Goal: Use online tool/utility: Use online tool/utility

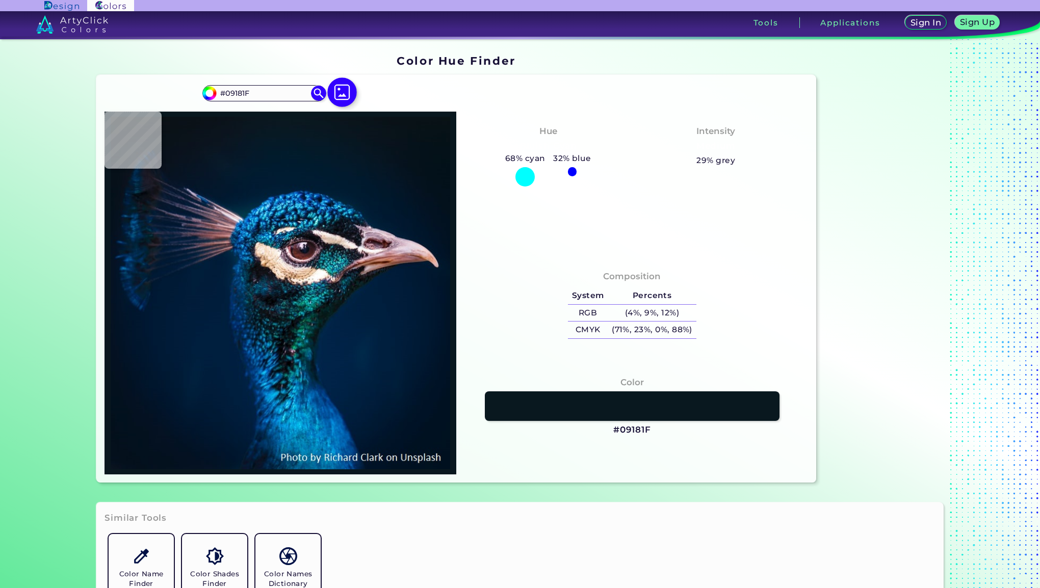
click at [345, 88] on img at bounding box center [342, 92] width 30 height 30
click at [0, 0] on input "file" at bounding box center [0, 0] width 0 height 0
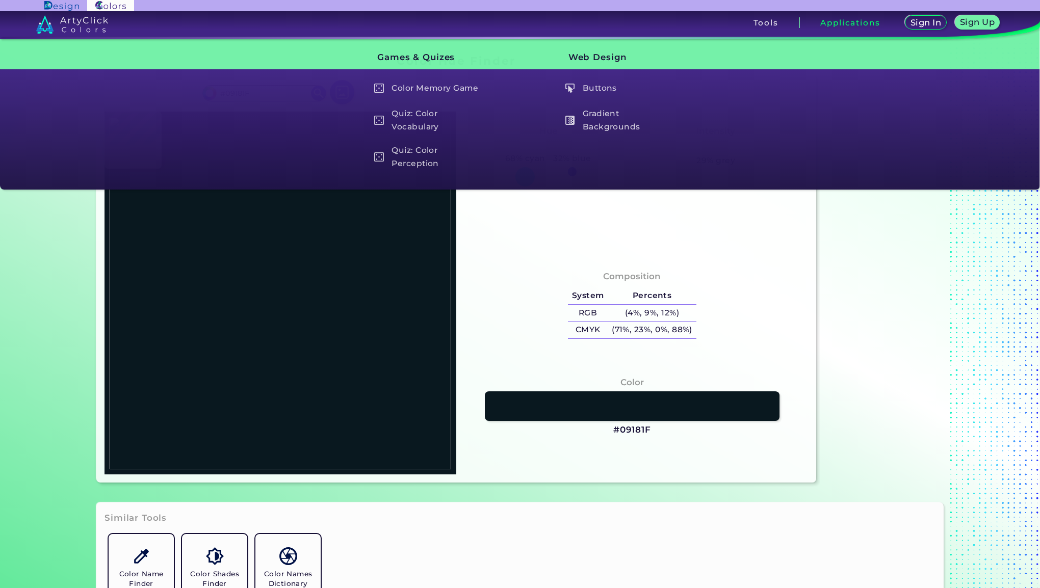
type input "#000000"
type input "#171717"
type input "#353535"
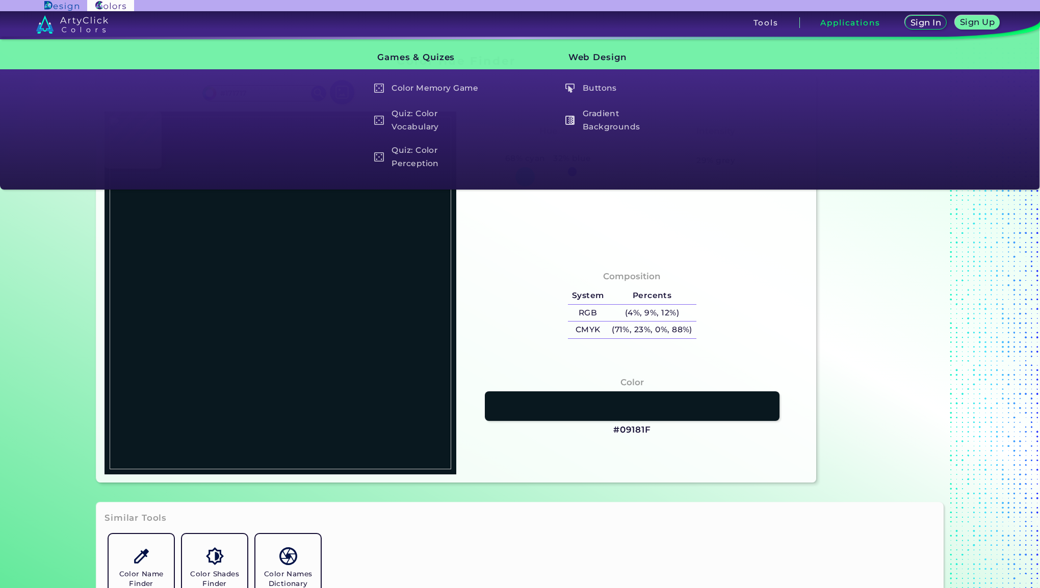
type input "#353535"
type input "#383838"
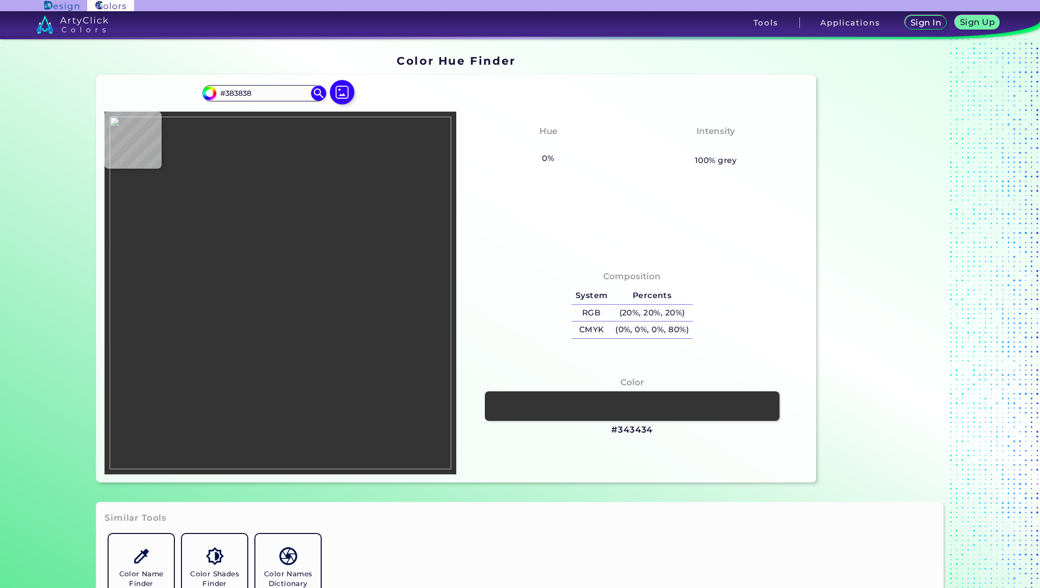
type input "#343434"
type input "#333333"
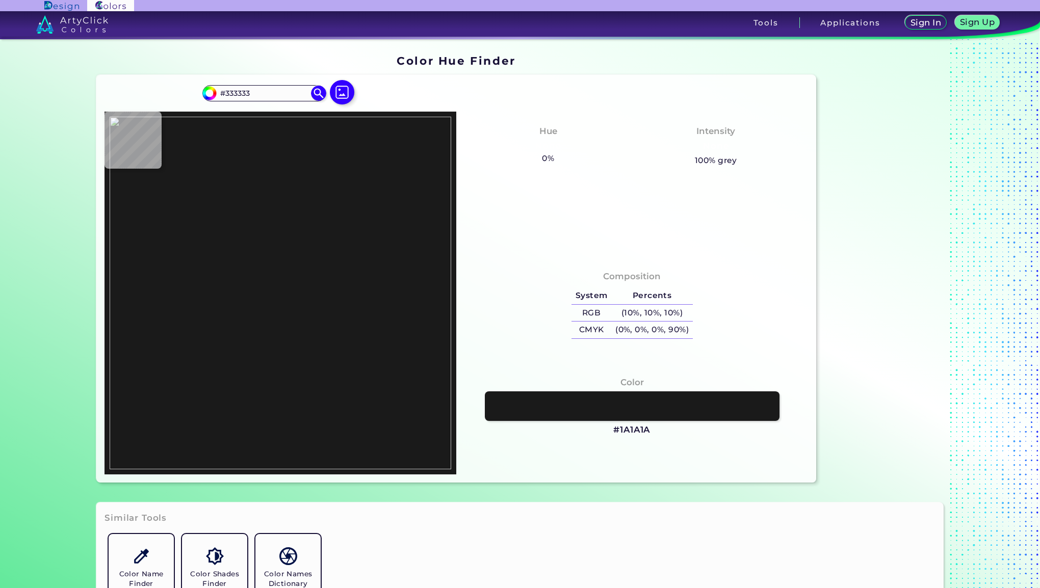
type input "#1a1a1a"
type input "#1A1A1A"
type input "#000000"
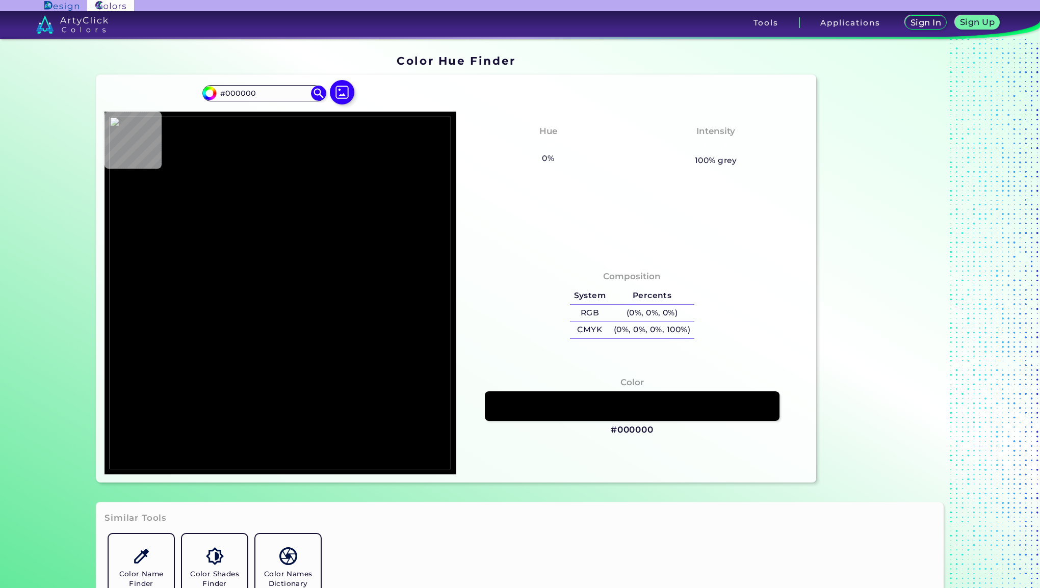
click at [351, 76] on div "#000000 #000000 Acadia ◉ Acid Green ◉ Aero Blue ◉ Alabaster ◉ Albescent White ◉…" at bounding box center [456, 279] width 720 height 408
click at [345, 86] on img at bounding box center [342, 92] width 30 height 30
click at [0, 0] on input "file" at bounding box center [0, 0] width 0 height 0
type input "#1a1a1a"
type input "#1A1A1A"
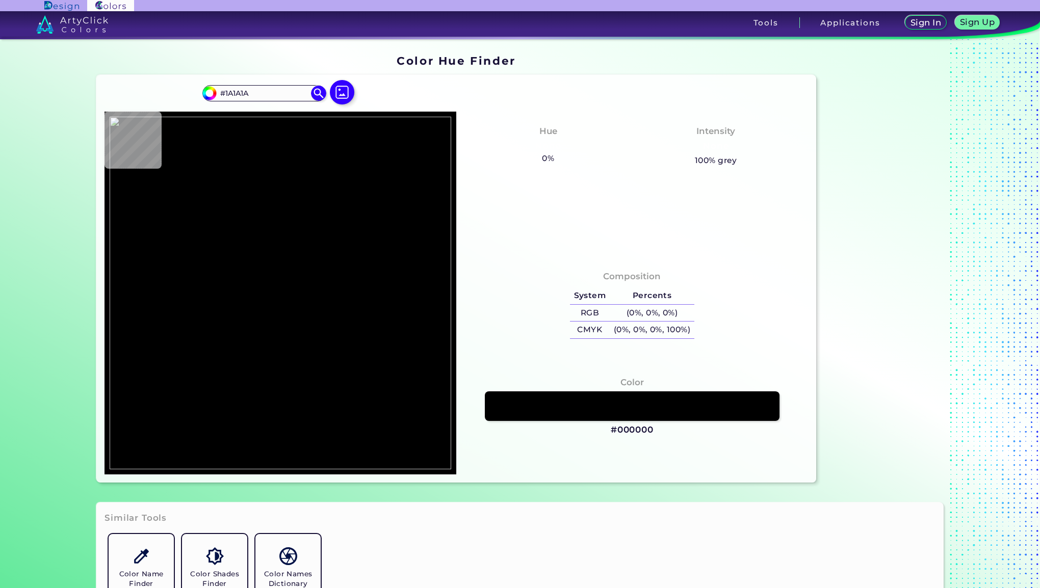
type input "#404040"
type input "#000000"
click at [334, 98] on img at bounding box center [342, 92] width 30 height 30
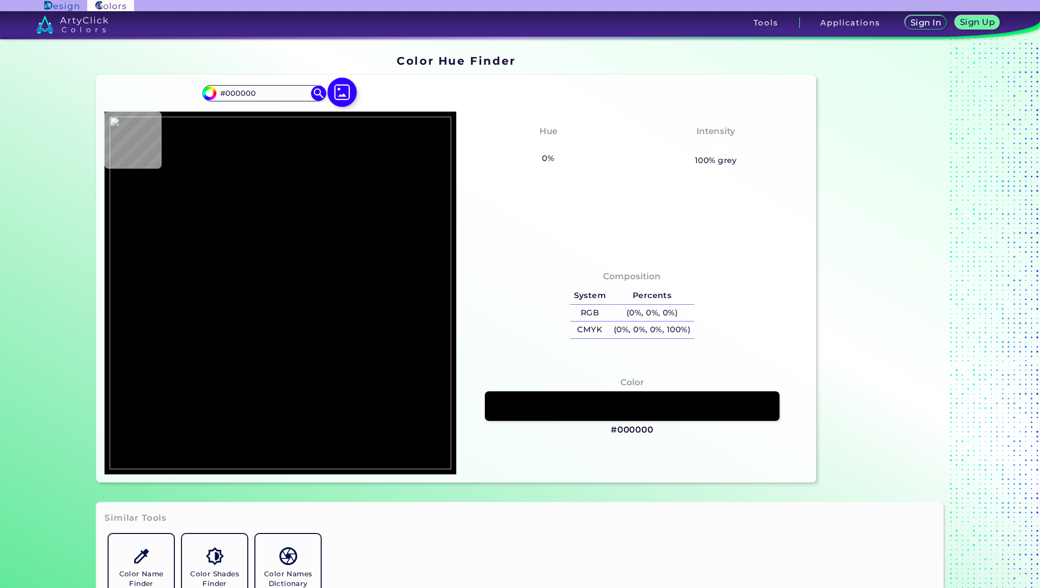
click at [0, 0] on input "file" at bounding box center [0, 0] width 0 height 0
type input "#0d0d0d"
type input "#0D0D0D"
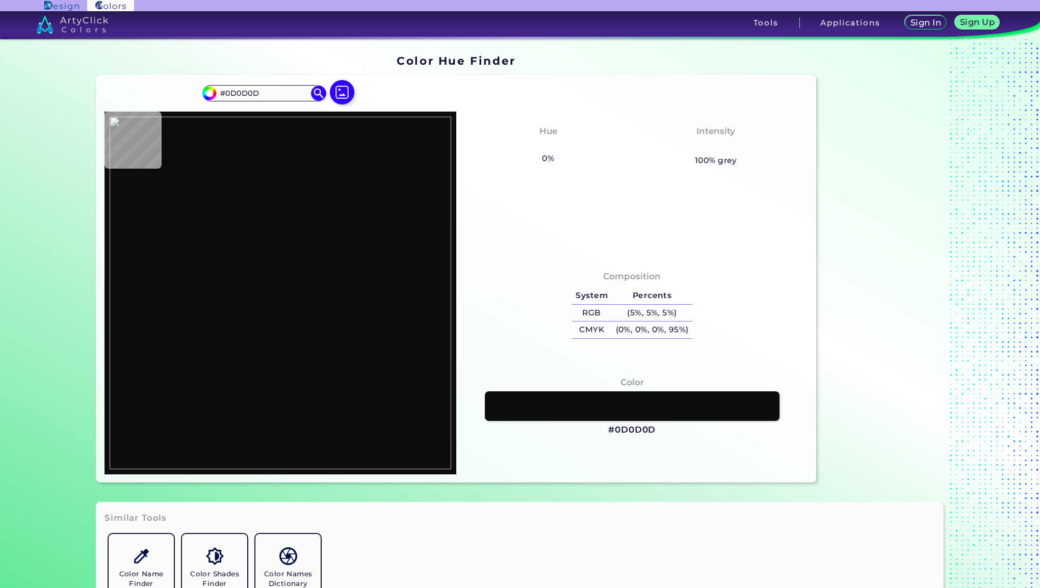
type input "#835238"
type input "#796753"
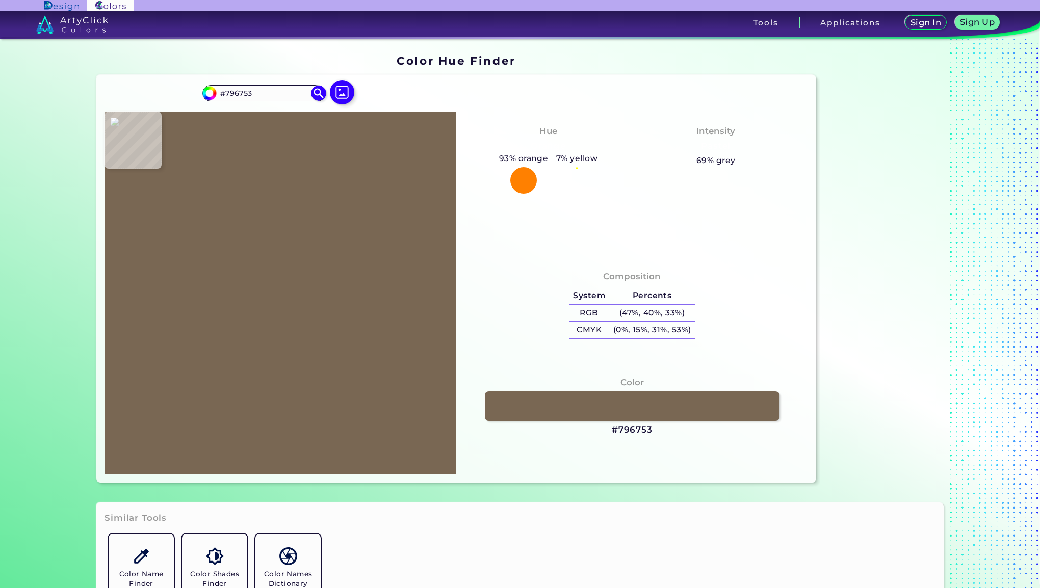
type input "#ddc598"
type input "#DDC598"
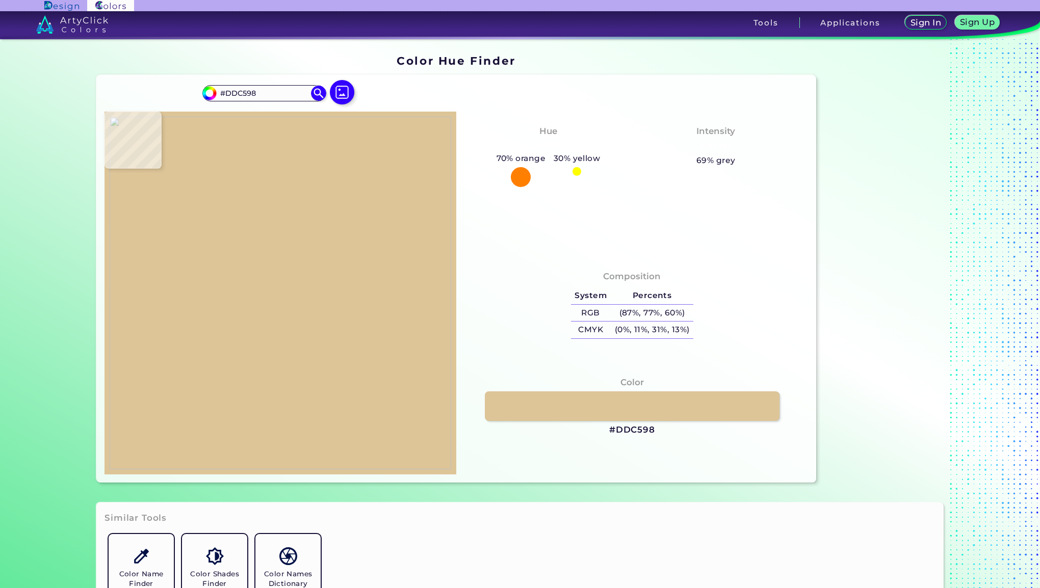
type input "#8d7c64"
type input "#8D7C64"
type input "#d94f1c"
type input "#D94F1C"
type input "#562a1d"
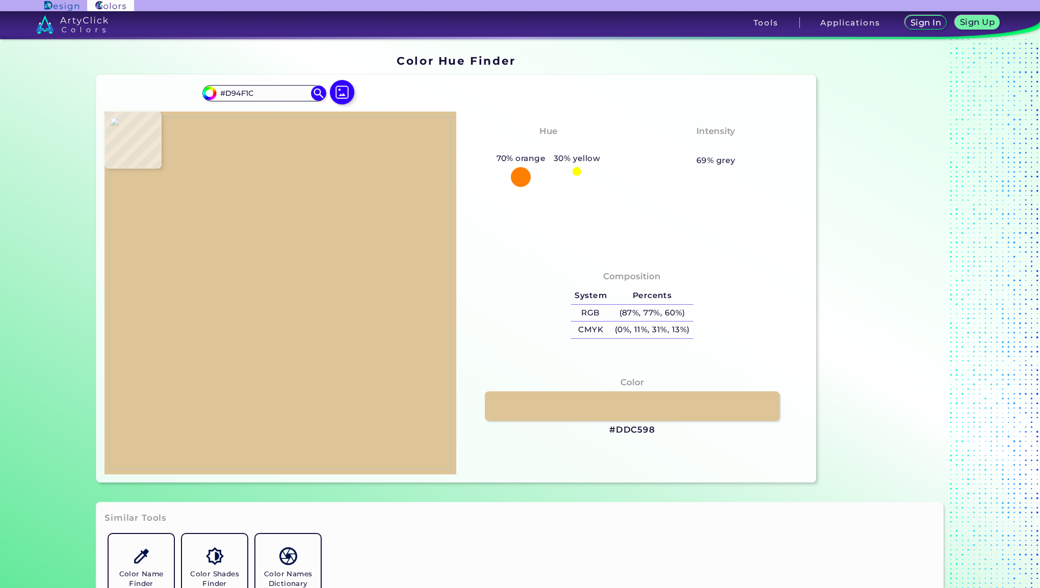
type input "#562A1D"
type input "#c03a20"
type input "#C03A20"
type input "#3b876f"
type input "#3B876F"
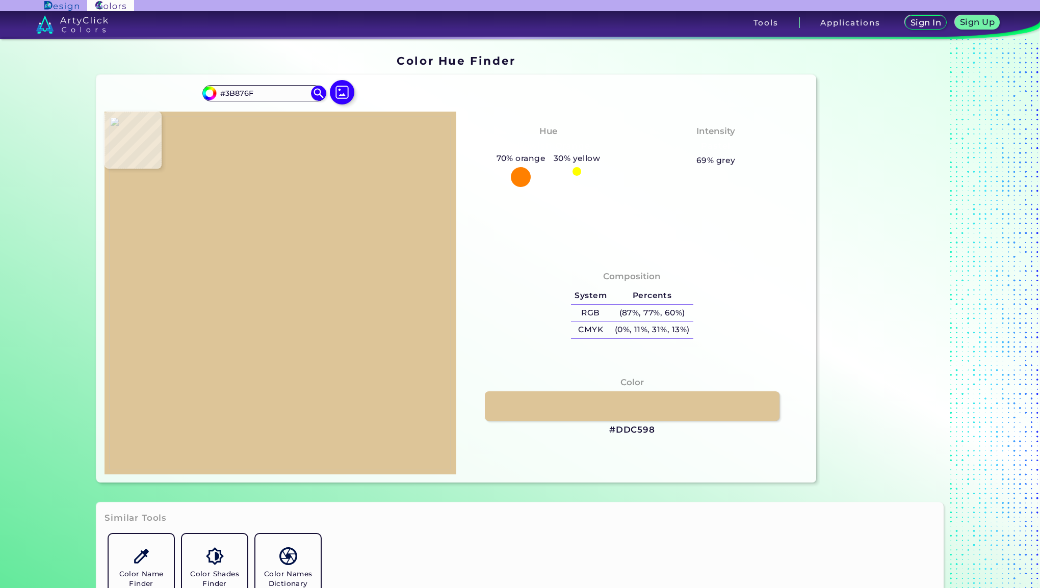
type input "#39836b"
type input "#39836B"
type input "#58554c"
type input "#58554C"
type input "#b33c2c"
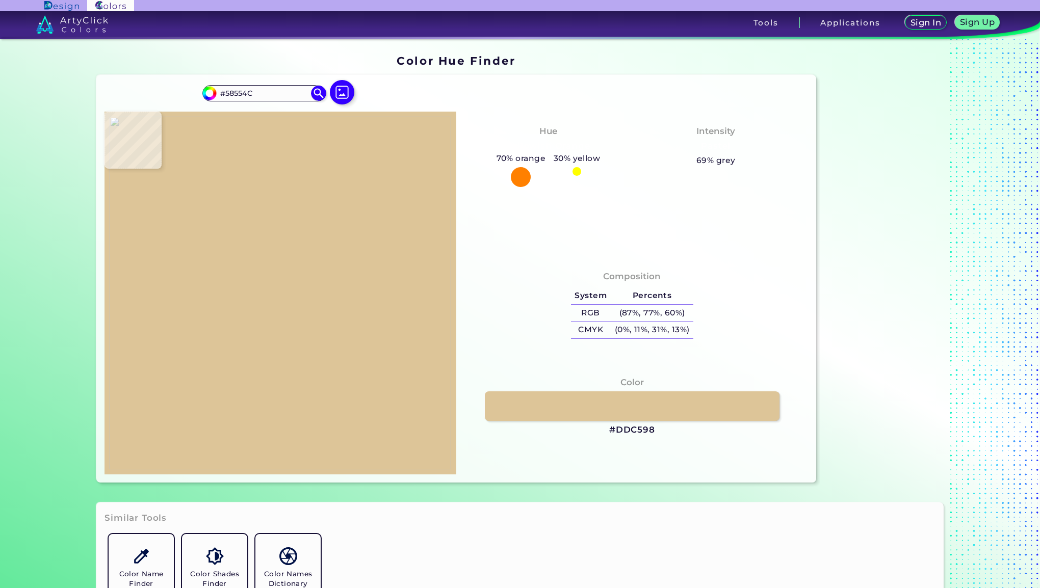
type input "#B33C2C"
type input "#cc3524"
type input "#CC3524"
type input "#cd3624"
type input "#CD3624"
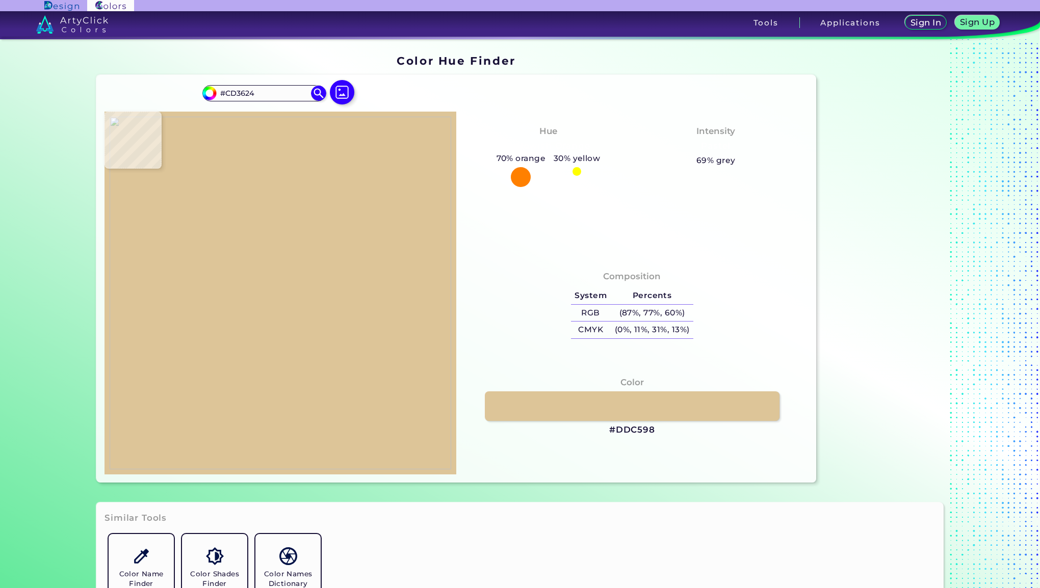
type input "#ce3724"
type input "#CE3724"
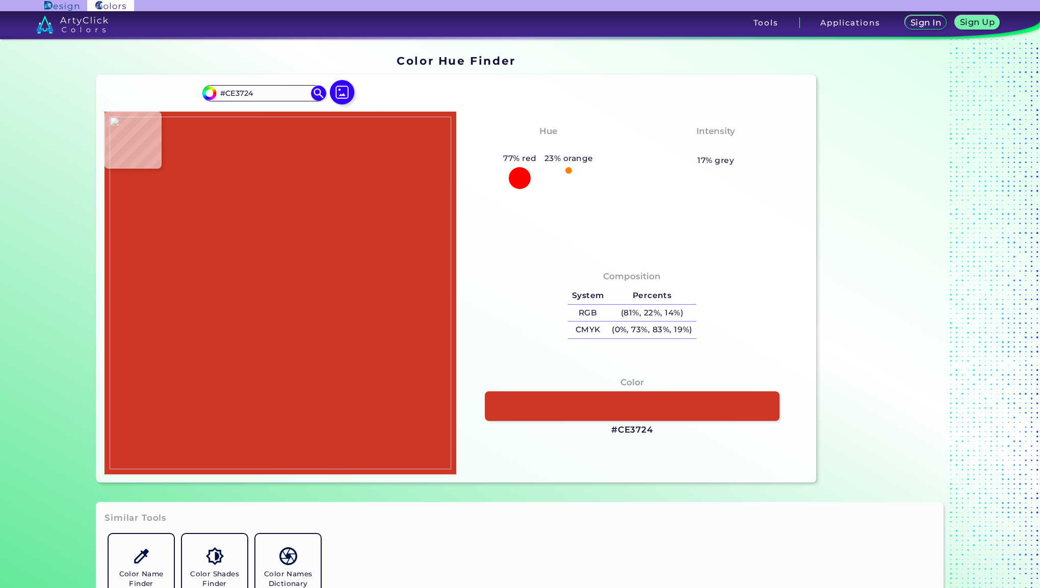
type input "#b93423"
type input "#B93423"
type input "#cd3724"
type input "#CD3724"
type input "#cd3624"
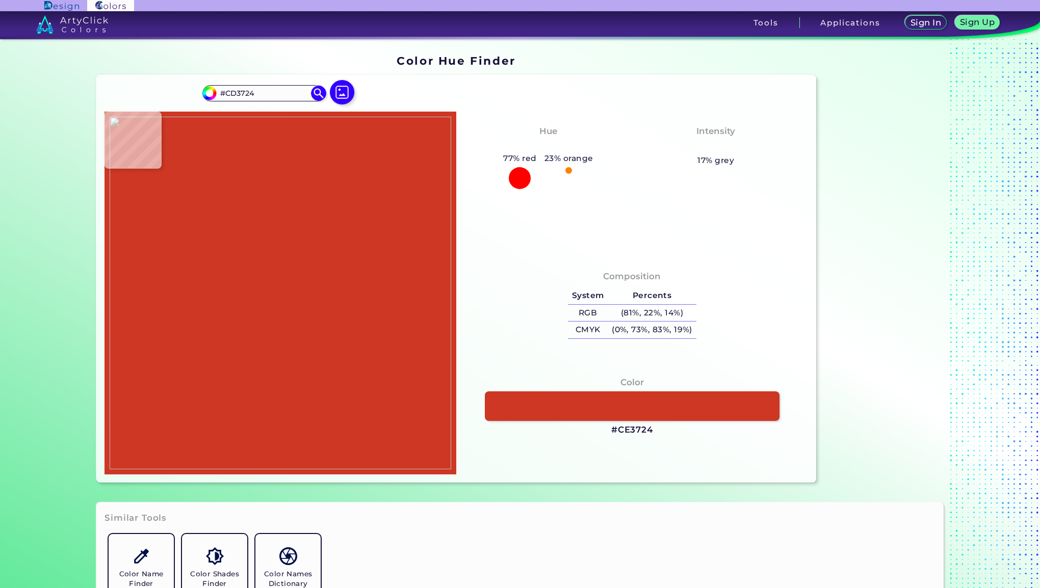
type input "#CD3624"
type input "#cc3524"
type input "#CC3524"
type input "#cb3424"
type input "#CB3424"
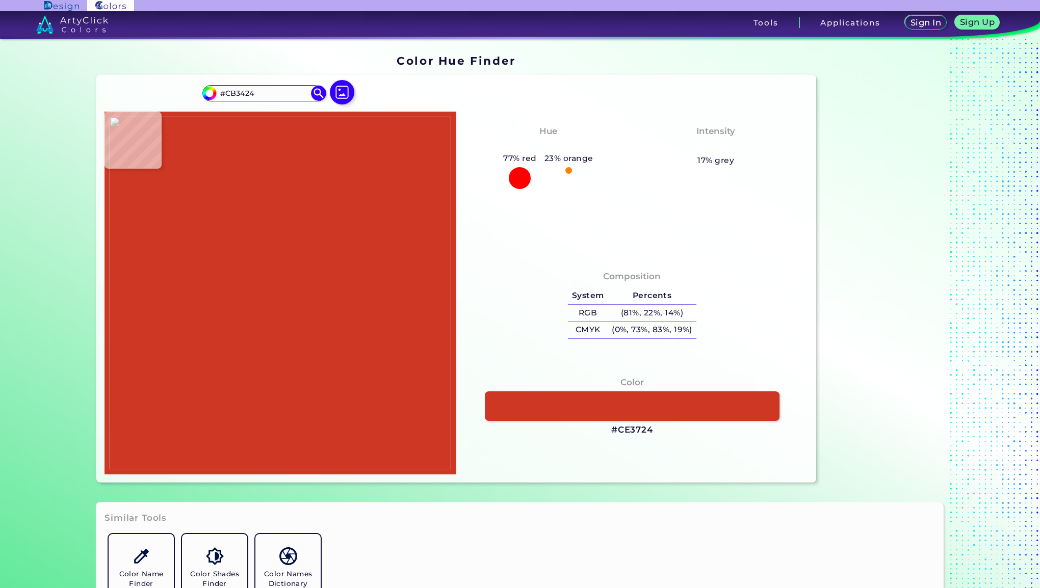
type input "#8e5043"
type input "#8E5043"
type input "#4f776a"
type input "#4F776A"
type input "#326554"
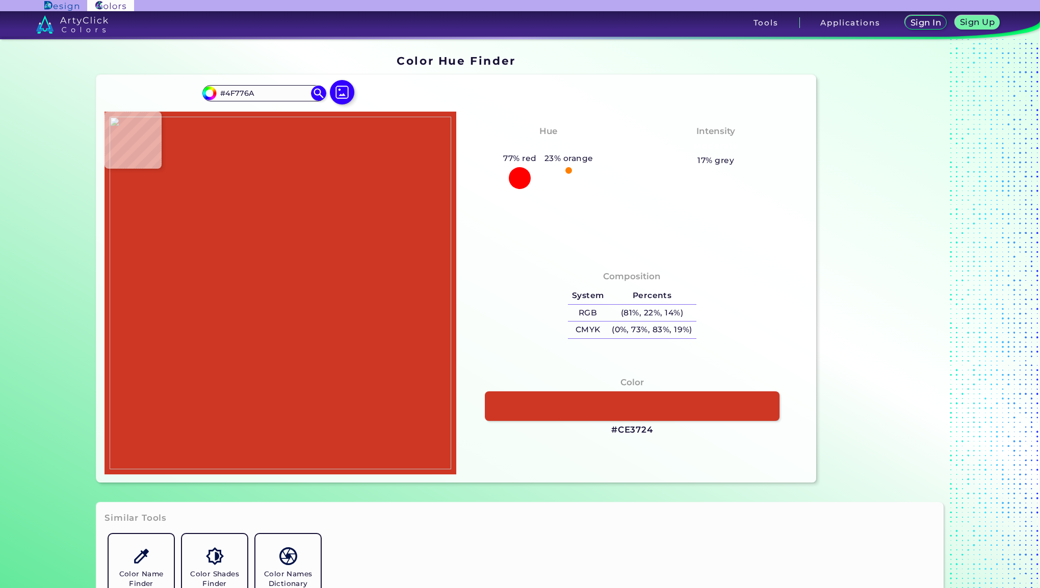
type input "#326554"
type input "#3e705f"
type input "#3E705F"
type input "#517f6f"
type input "#517F6F"
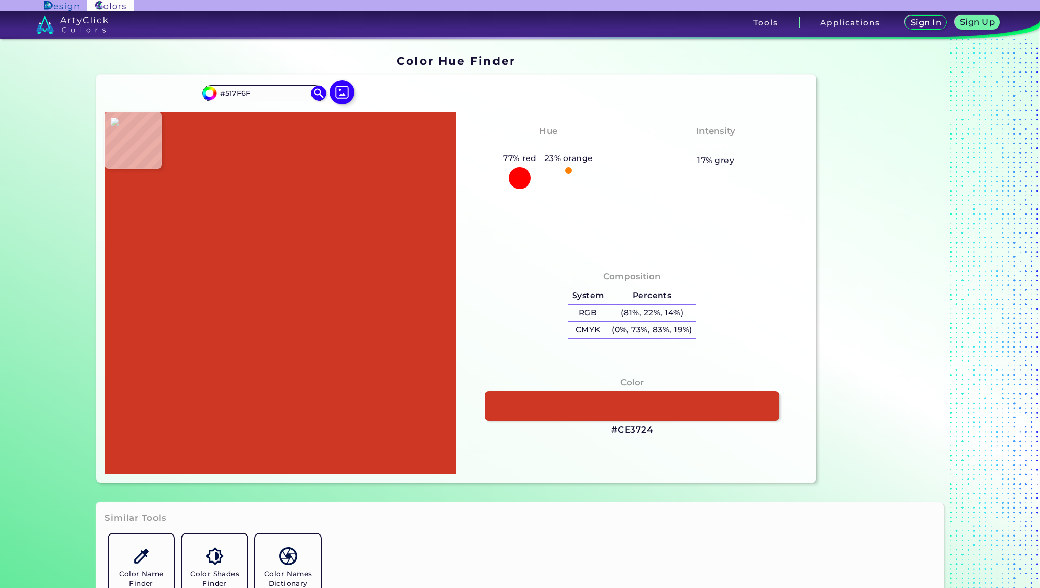
type input "#847163"
type input "#b74236"
type input "#B74236"
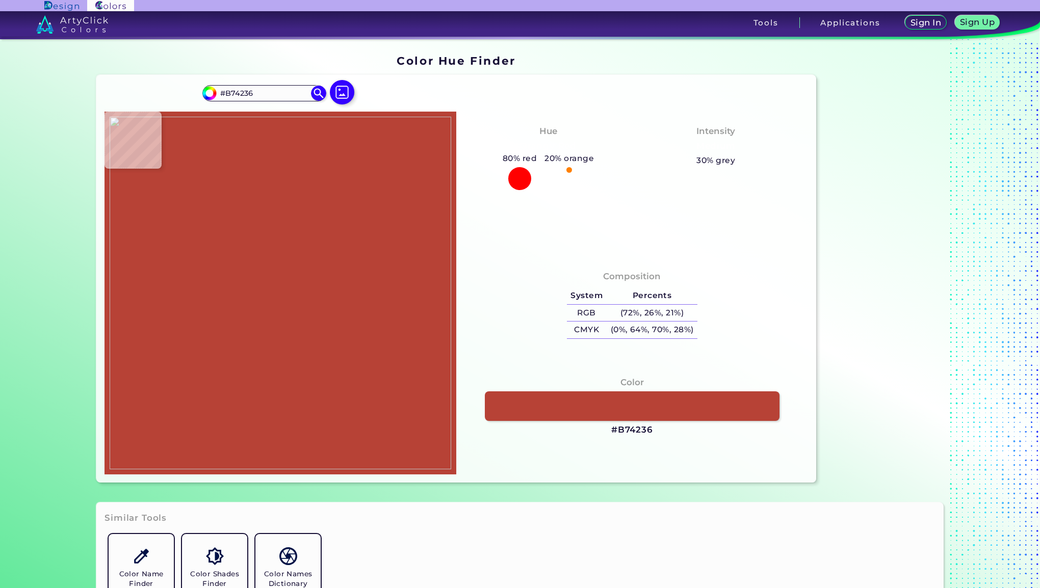
type input "#ca3325"
type input "#CA3325"
type input "#cb3425"
type input "#CB3425"
type input "#c73723"
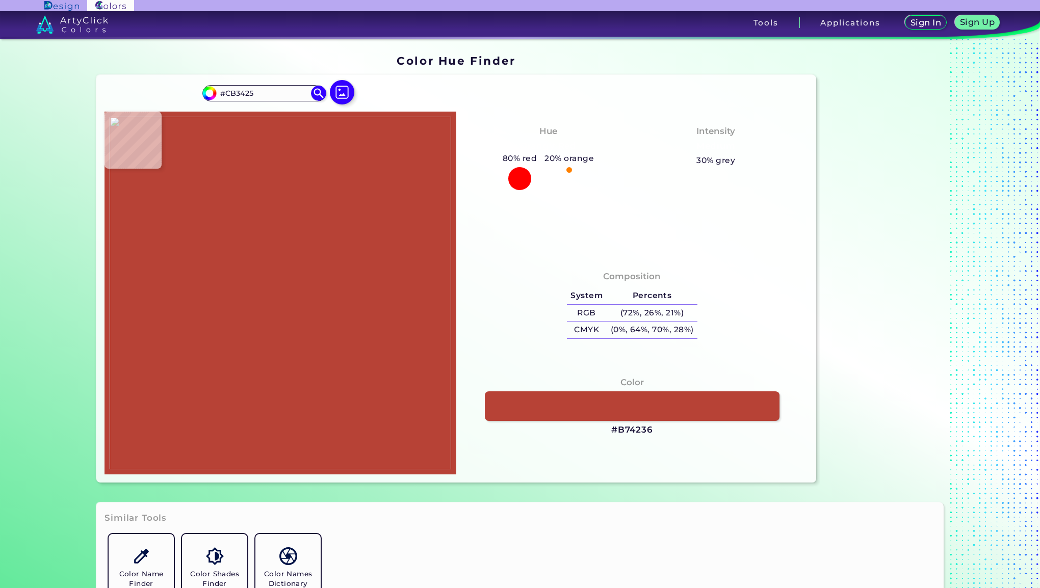
type input "#C73723"
type input "#c43a22"
type input "#C43A22"
type input "#bf3d20"
type input "#BF3D20"
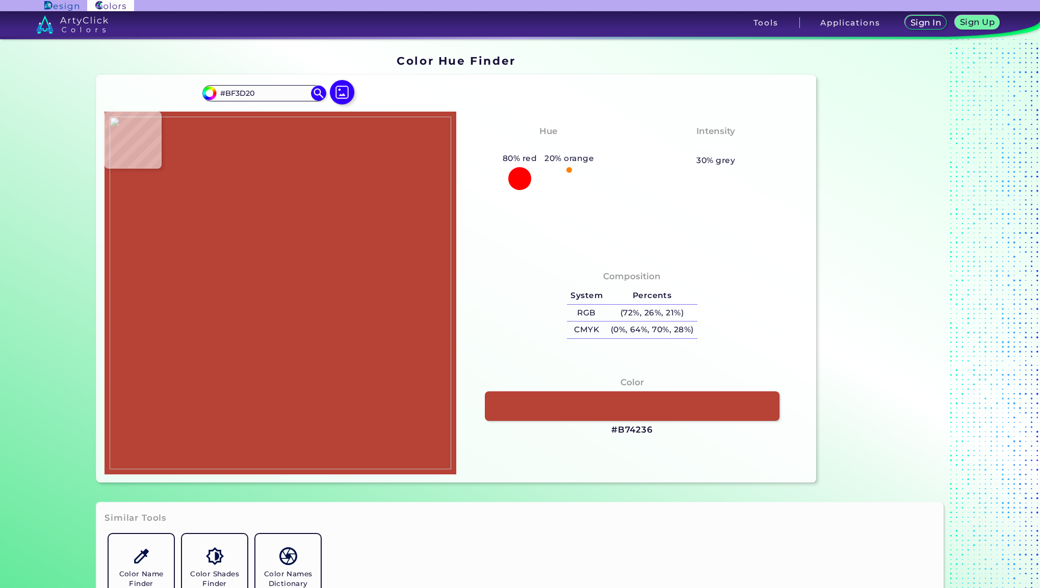
type input "#c43a22"
type input "#C43A22"
type input "#ca3624"
type input "#CA3624"
type input "#928b7c"
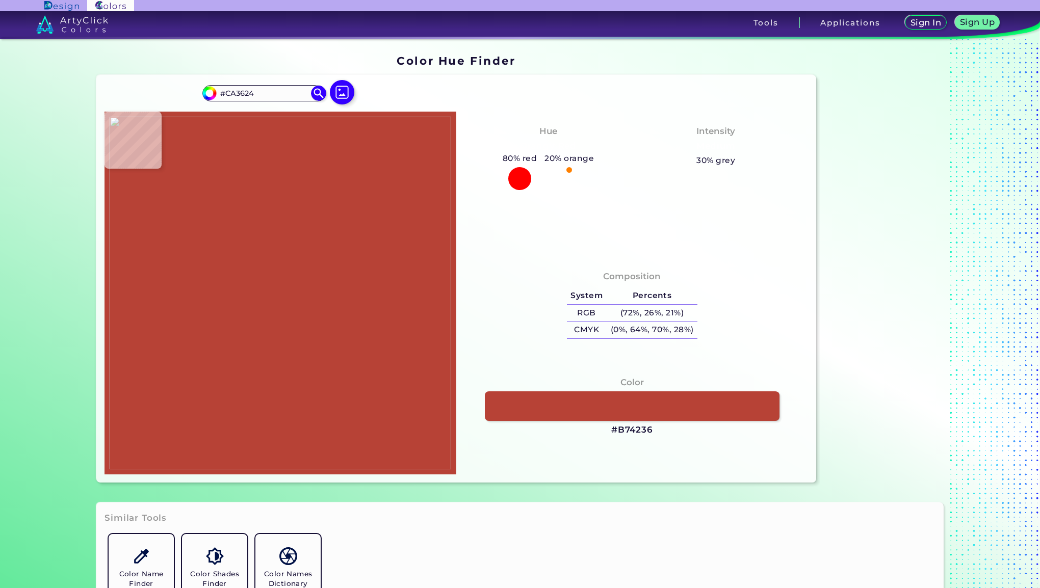
type input "#928B7C"
type input "#2f5044"
type input "#2F5044"
type input "#466e61"
type input "#466E61"
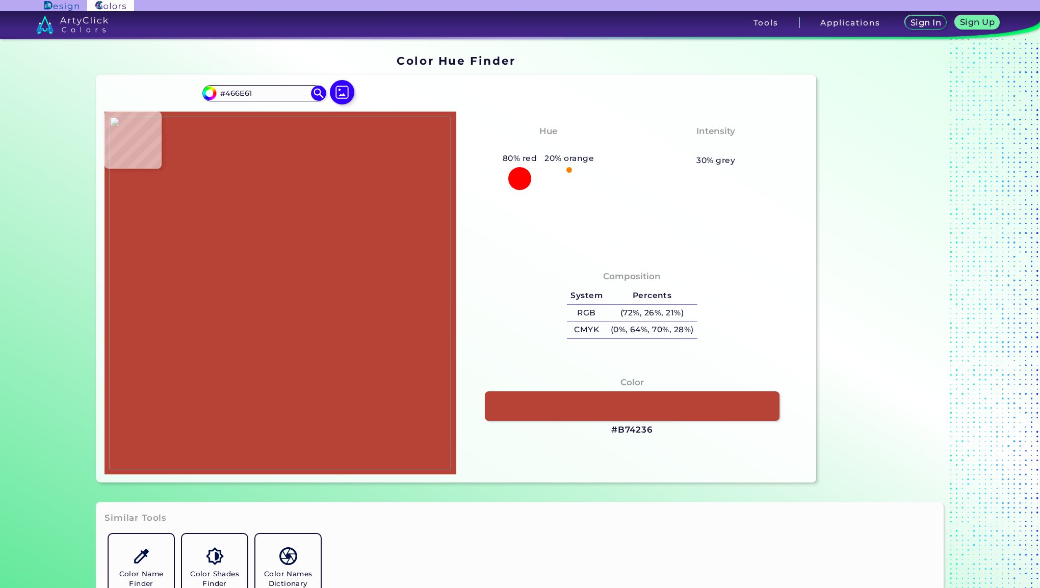
type input "#955d53"
type input "#955D53"
type input "#c72d26"
type input "#C72D26"
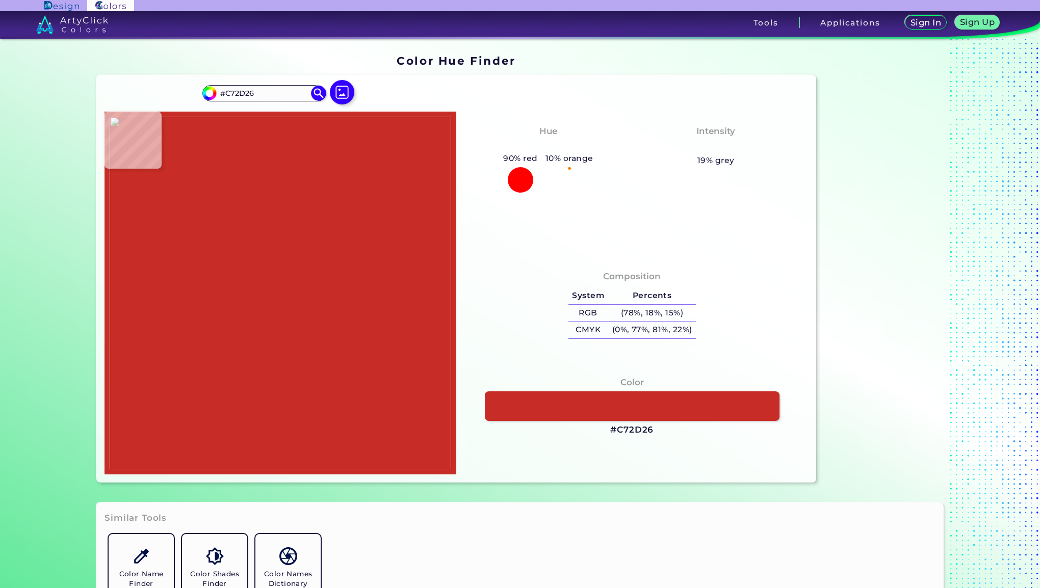
type input "#c93026"
type input "#C93026"
type input "#652521"
type input "#291f1f"
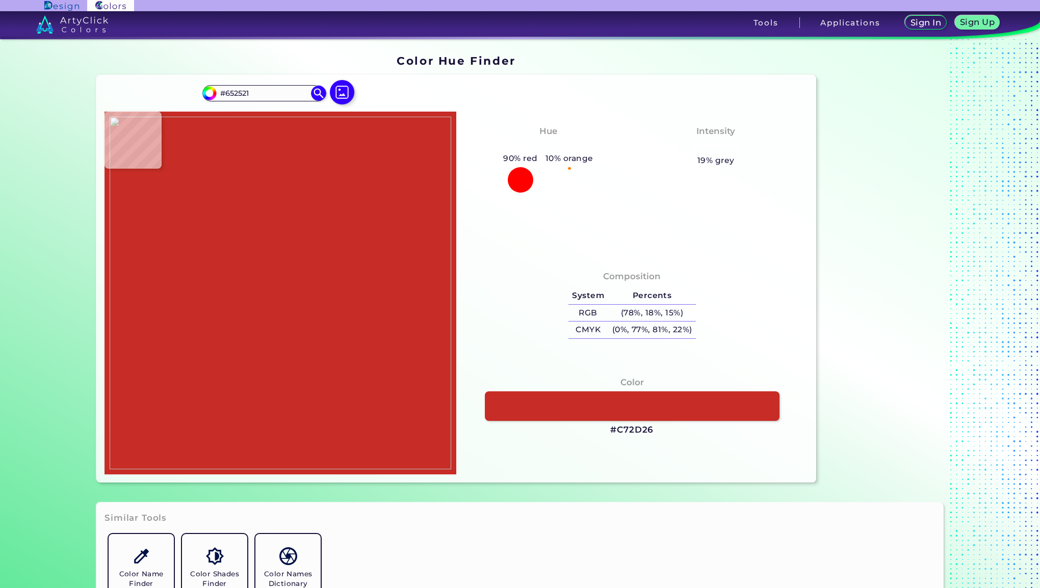
type input "#291F1F"
type input "#281e1e"
type input "#281E1E"
type input "#291f1f"
type input "#291F1F"
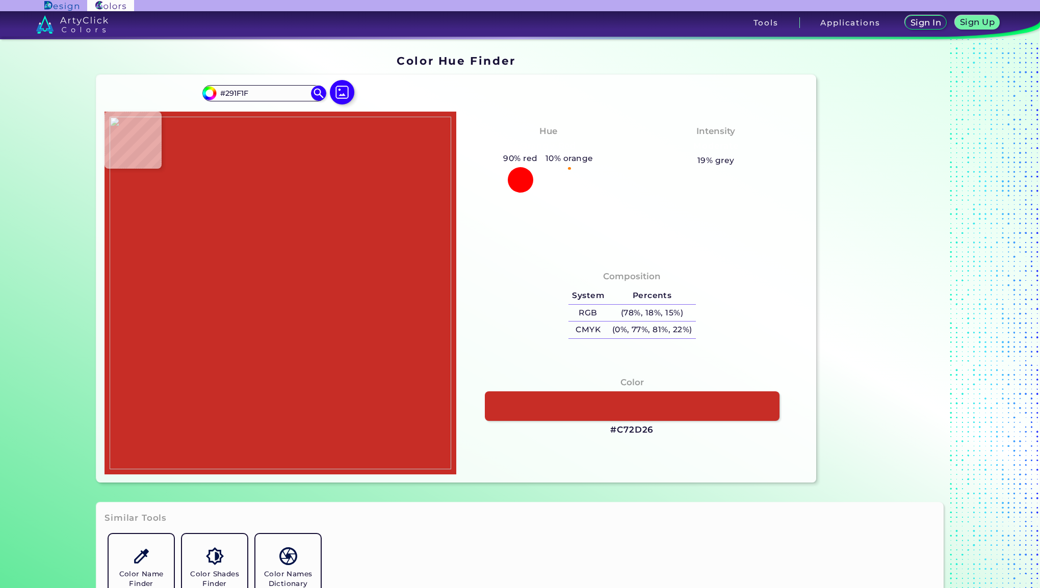
type input "#3d2120"
type input "#3D2120"
type input "#472220"
type input "#652622"
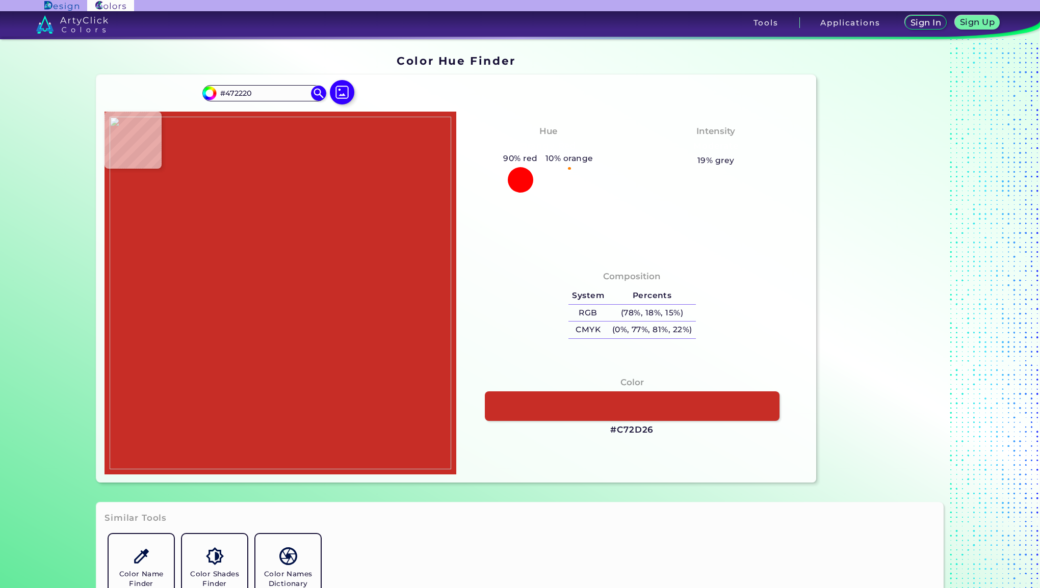
type input "#652622"
type input "#832923"
type input "#972c24"
type input "#972C24"
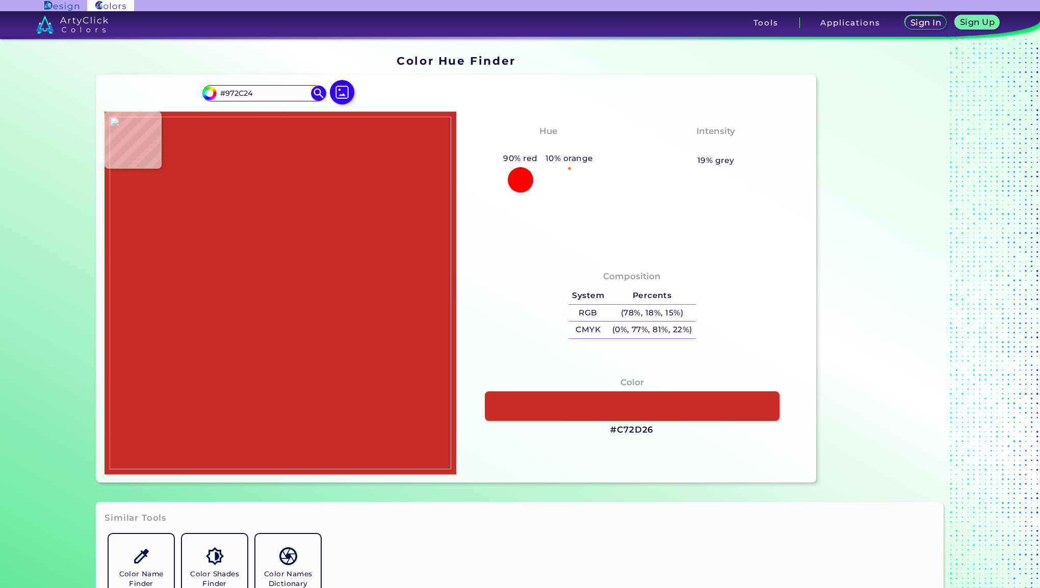
type input "#b52f25"
type input "#B52F25"
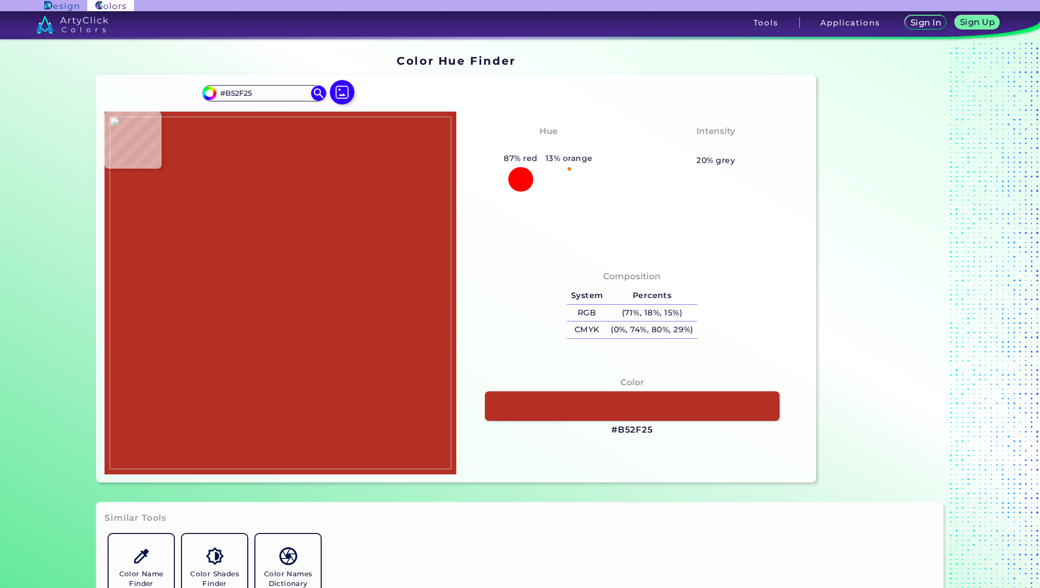
type input "#c93126"
type input "#C93126"
type input "#c83026"
type input "#C83026"
type input "#c82e26"
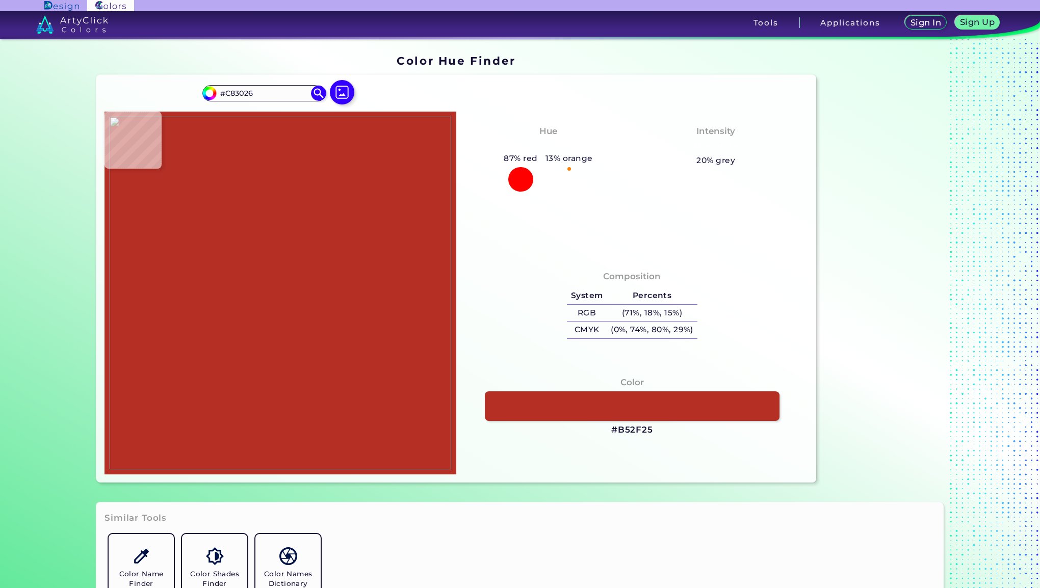
type input "#C82E26"
type input "#be3e35"
type input "#BE3E35"
type input "#a17264"
type input "#A17264"
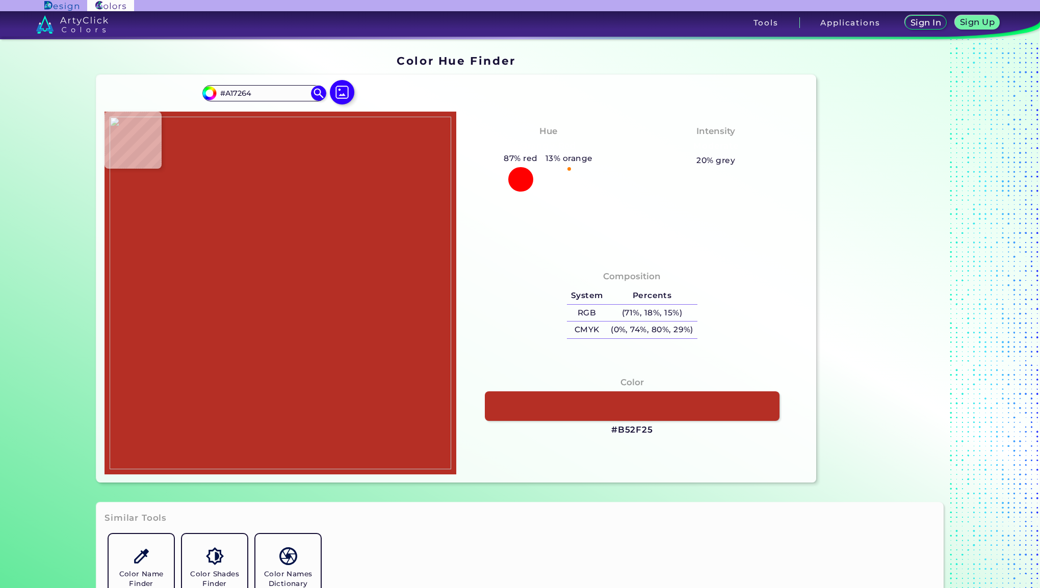
type input "#83a593"
type input "#83A593"
type input "#669d8b"
type input "#669D8B"
type input "#598a7a"
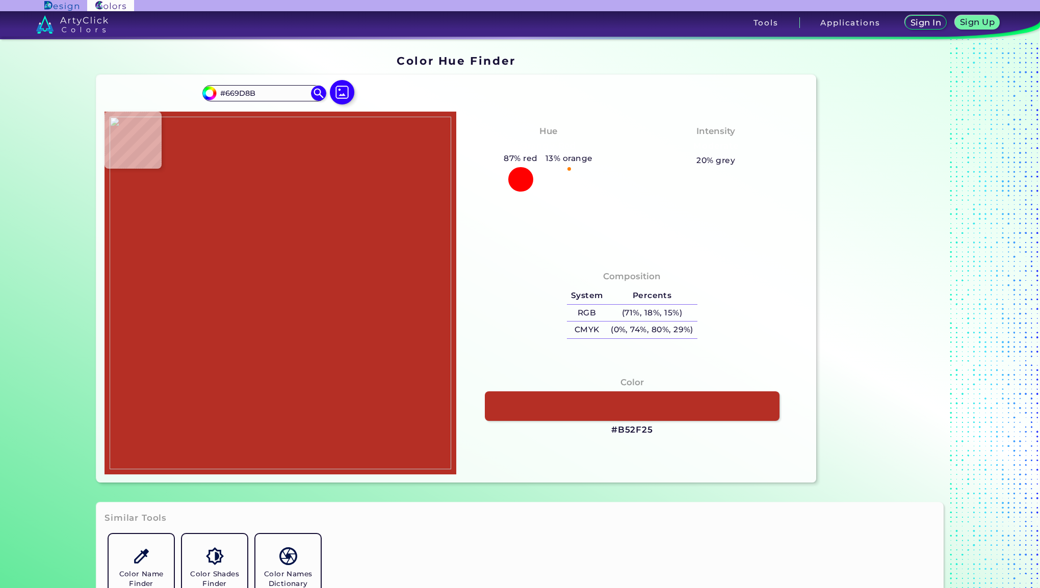
type input "#598A7A"
type input "#416b5d"
type input "#416B5D"
type input "#2f5346"
type input "#2F5346"
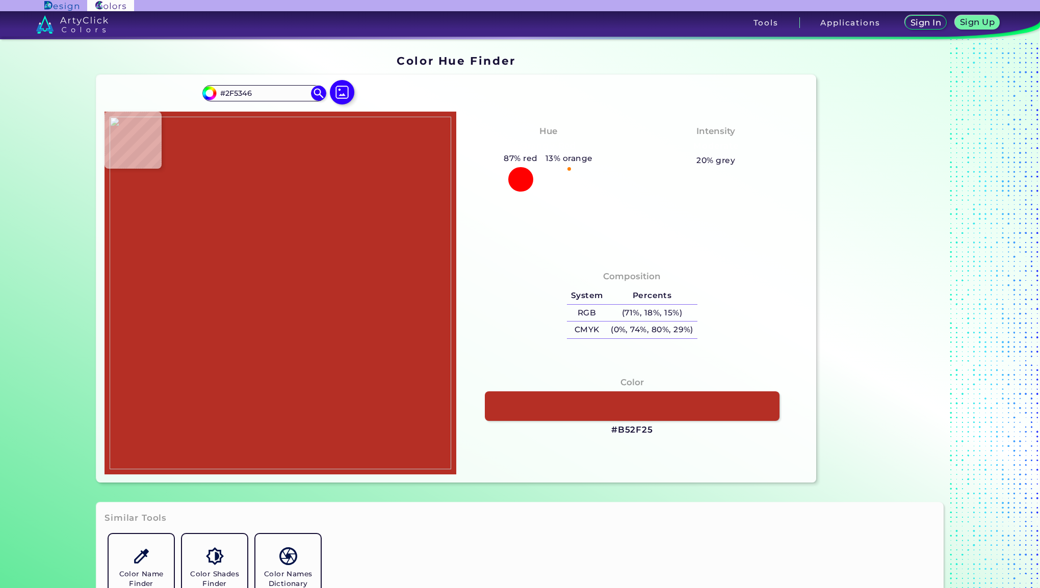
type input "#3d6557"
type input "#3D6557"
type input "#4f7e6e"
type input "#4F7E6E"
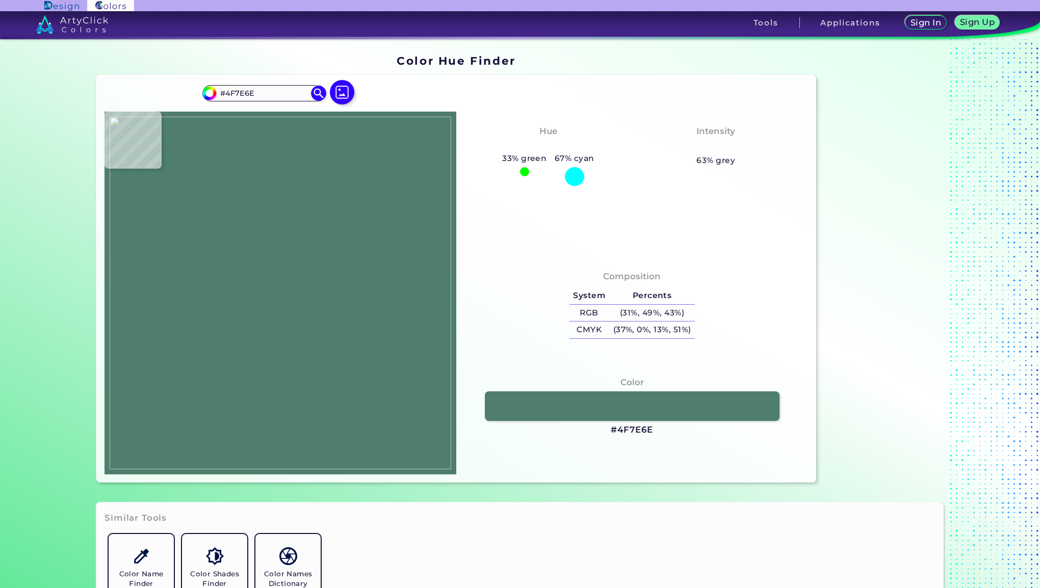
type input "#6ba391"
type input "#6BA391"
type input "#8d9483"
type input "#8D9483"
type input "#b0584d"
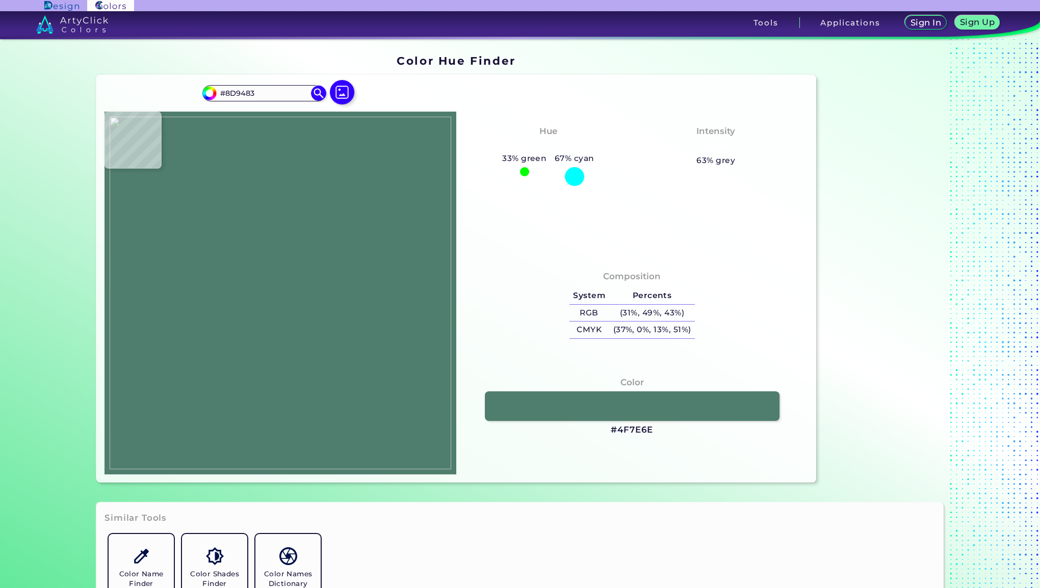
type input "#B0584D"
type input "#c92e25"
type input "#C92E25"
type input "#c92f25"
type input "#C92F25"
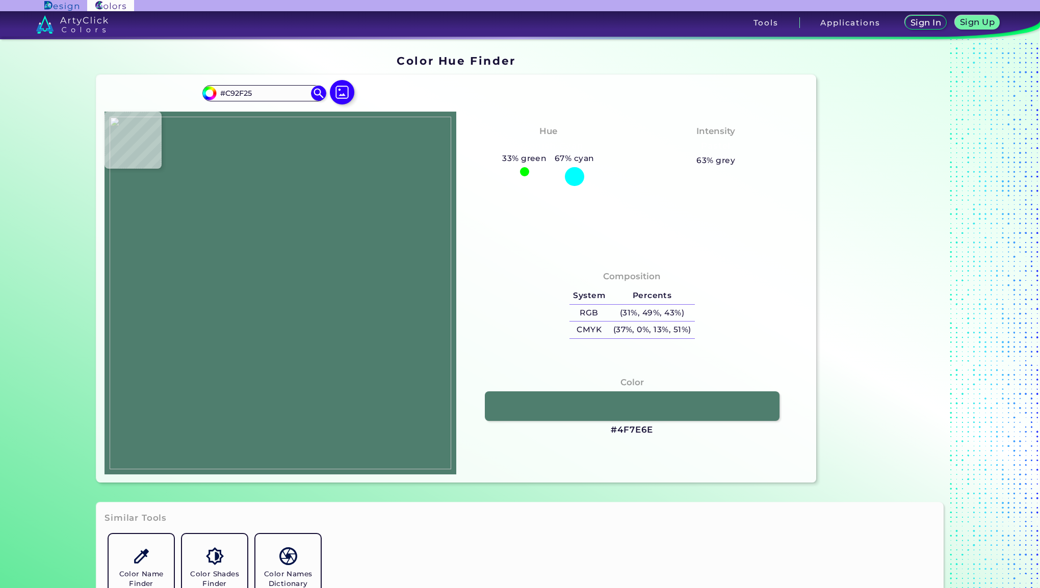
type input "#c93025"
type input "#C93025"
type input "#c83126"
type input "#C83126"
type input "#c83226"
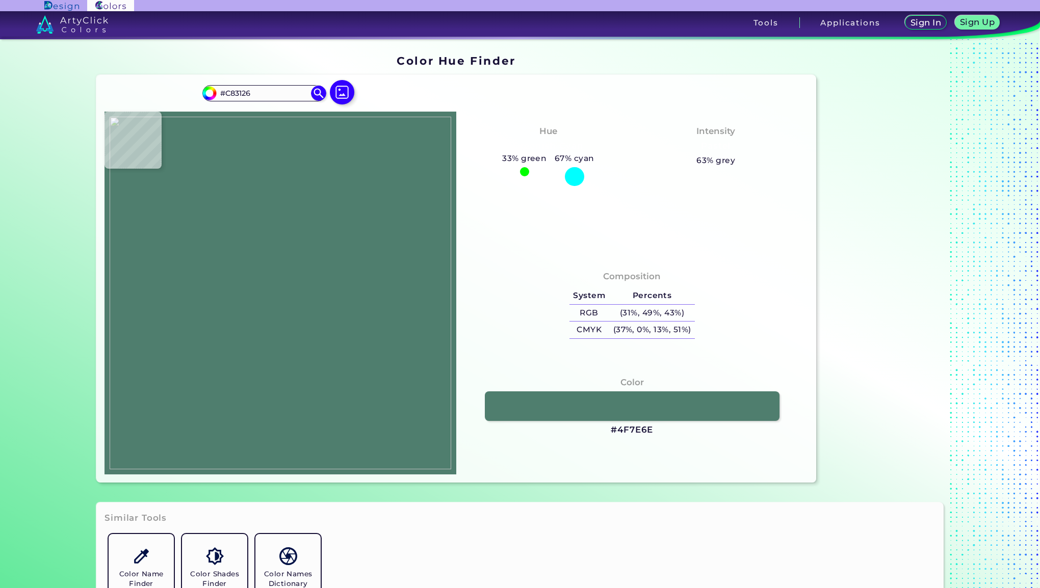
type input "#C83226"
type input "#c93425"
type input "#C93425"
type input "#ca3524"
type input "#CA3524"
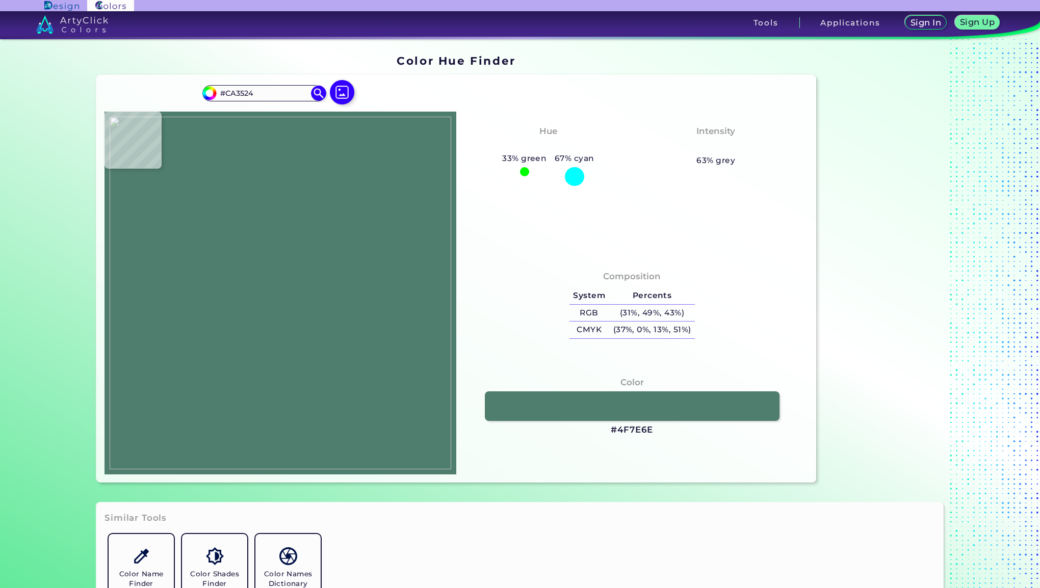
type input "#cb3624"
type input "#CB3624"
type input "#cc3823"
type input "#CC3823"
type input "#cc3923"
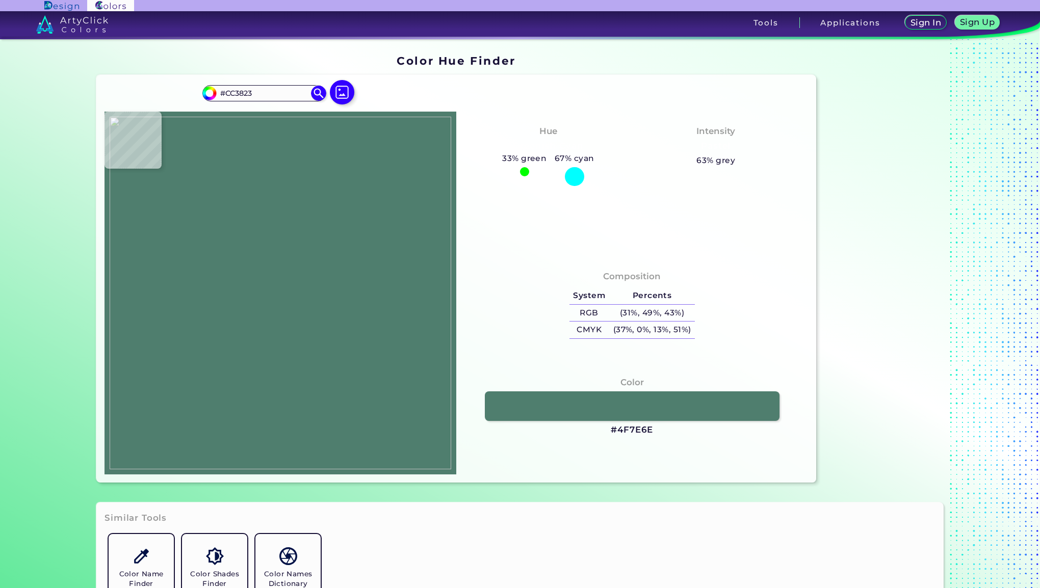
type input "#CC3923"
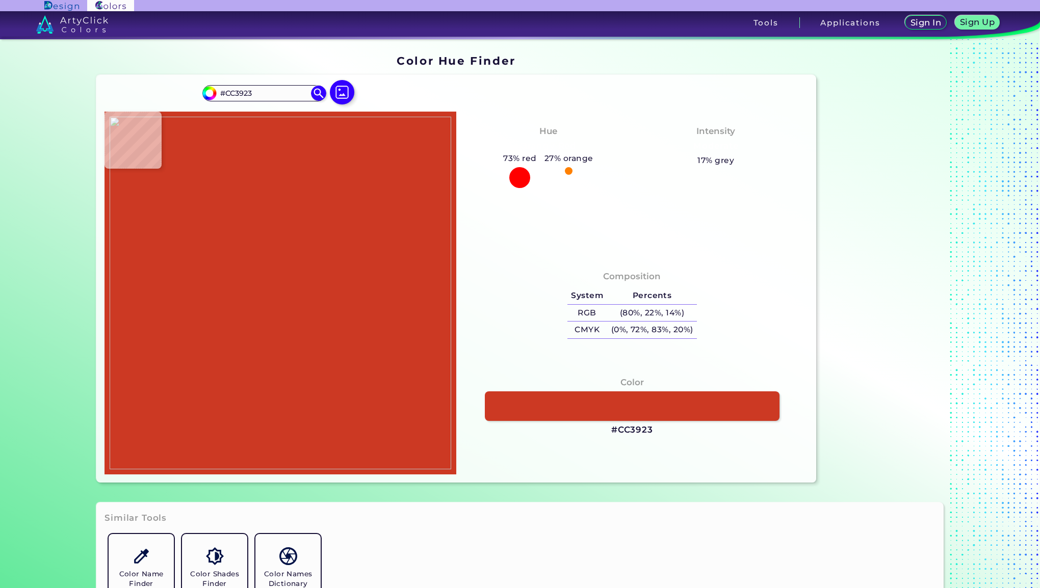
type input "#cd3a22"
type input "#CD3A22"
type input "#bb3a21"
type input "#BB3A21"
type input "#84381d"
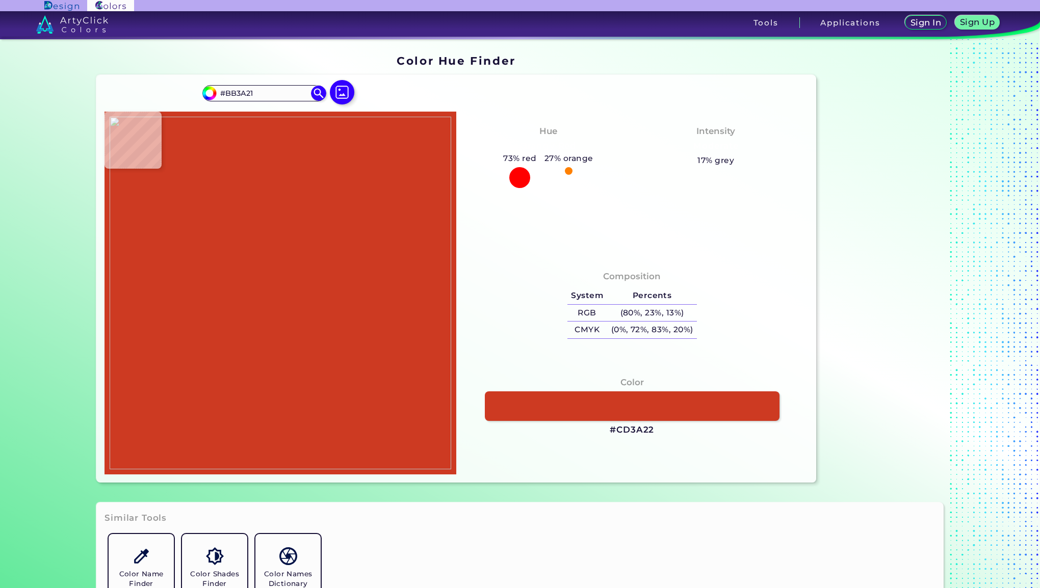
type input "#84381D"
type input "#141414"
type input "#0c0c0c"
type input "#0C0C0C"
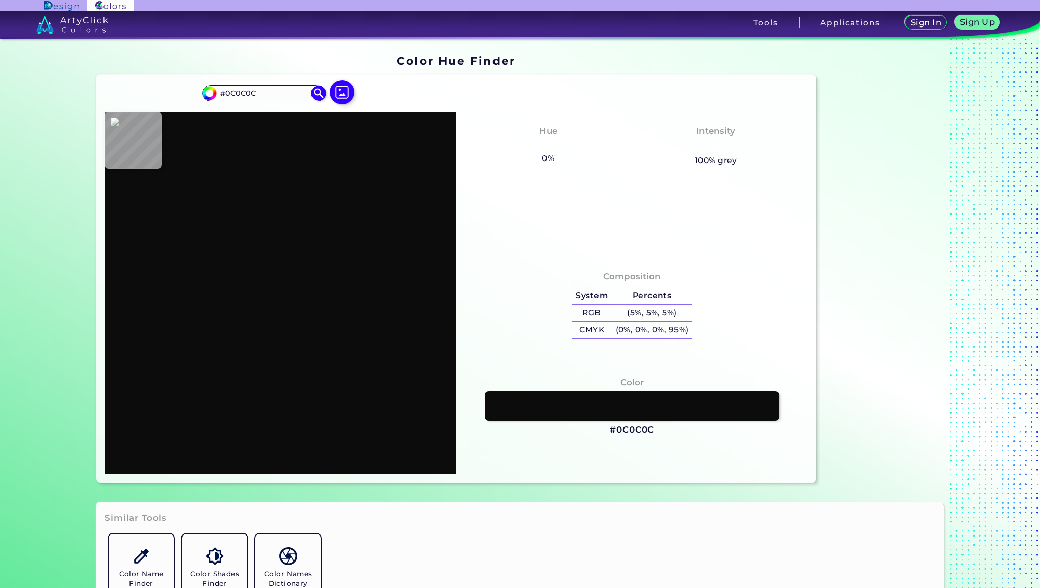
type input "#0d0d0d"
type input "#0D0D0D"
type input "#000000"
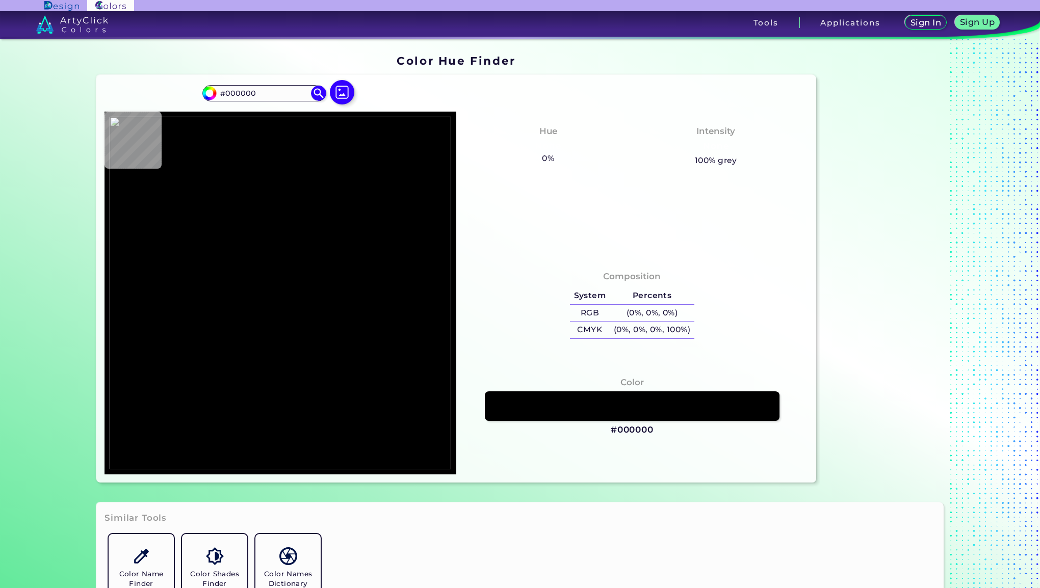
type input "#833c1c"
type input "#833C1C"
type input "#60301b"
type input "#60301B"
type input "#281e1e"
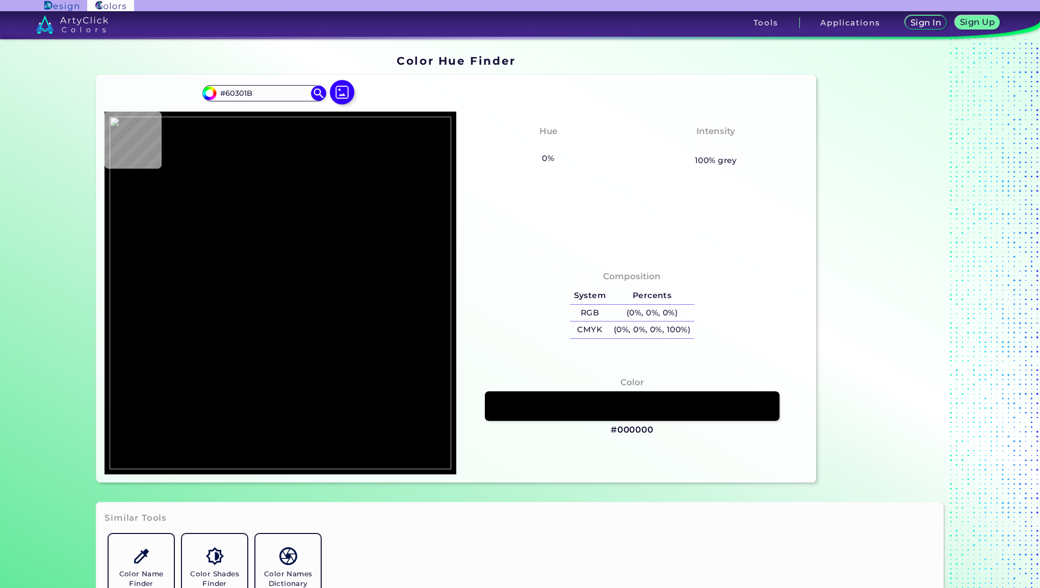
type input "#281E1E"
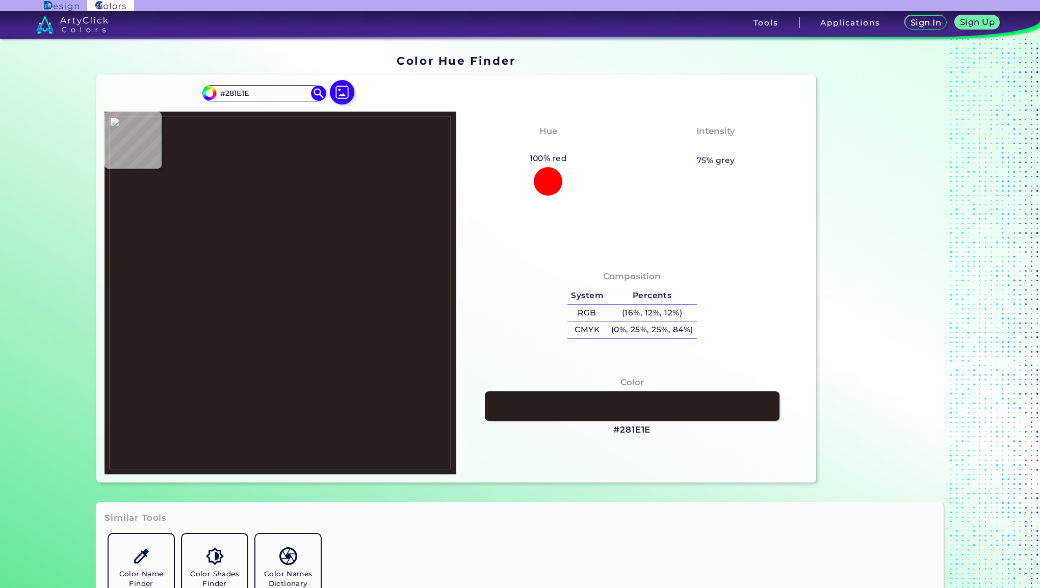
type input "#572b20"
type input "#572B20"
type input "#b7441f"
type input "#B7441F"
type input "#d84a1f"
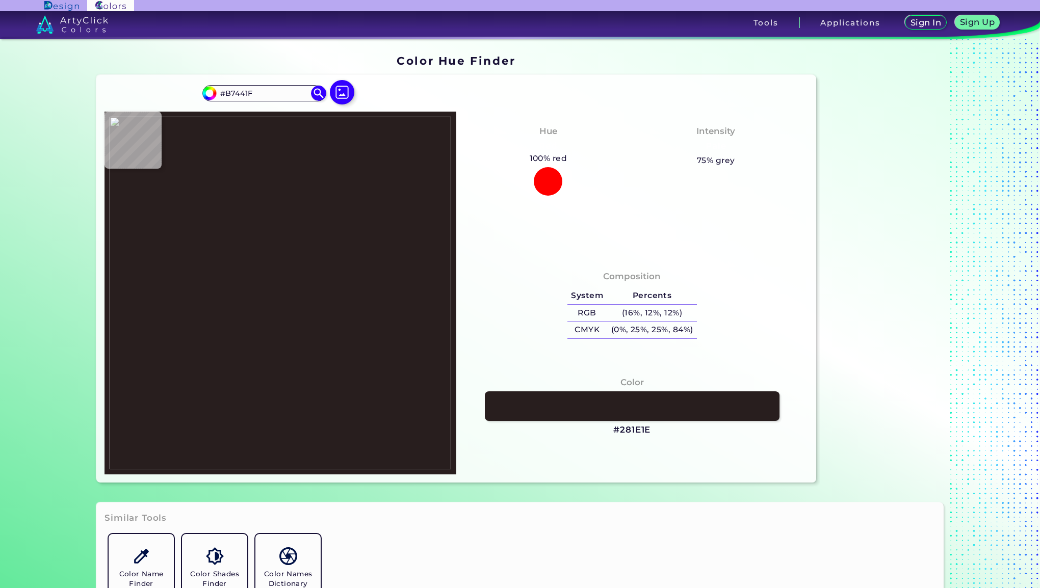
type input "#D84A1F"
type input "#d6481f"
type input "#D6481F"
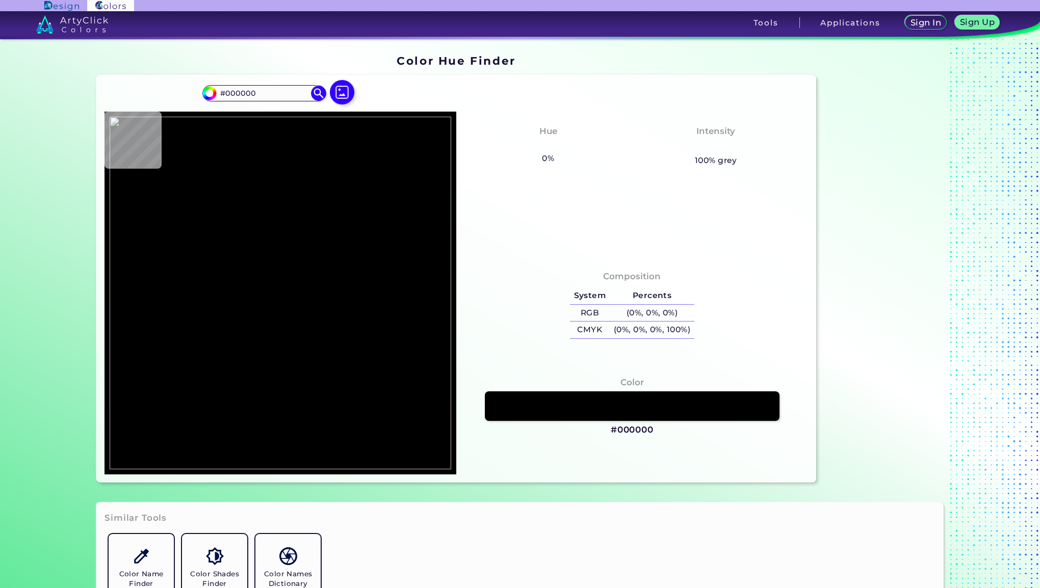
click at [353, 96] on div at bounding box center [342, 93] width 33 height 26
click at [344, 97] on img at bounding box center [342, 92] width 30 height 30
click at [0, 0] on input "file" at bounding box center [0, 0] width 0 height 0
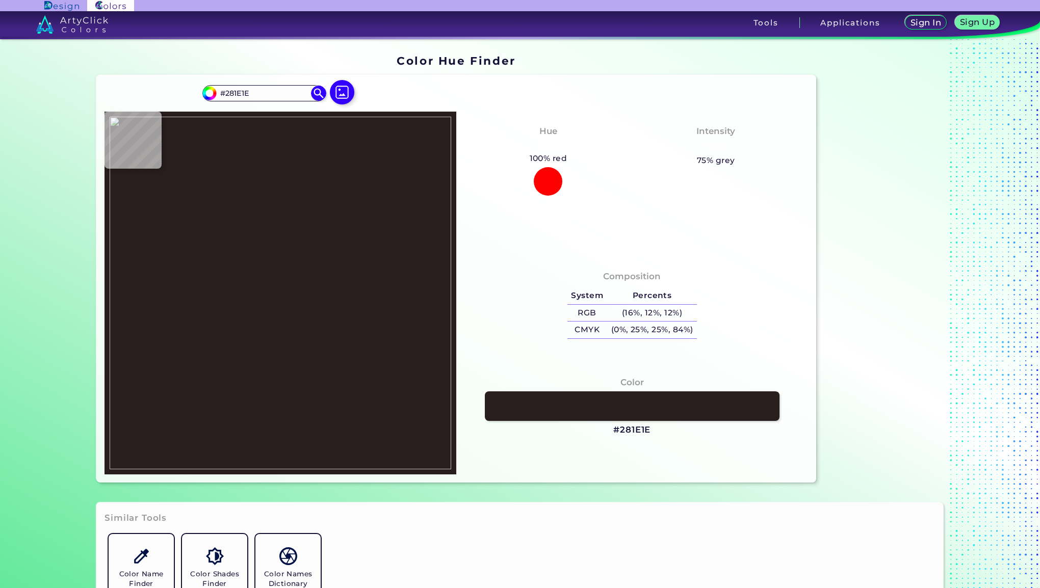
click at [338, 236] on img at bounding box center [281, 293] width 342 height 353
click at [618, 431] on h3 "#281E1E" at bounding box center [631, 430] width 37 height 12
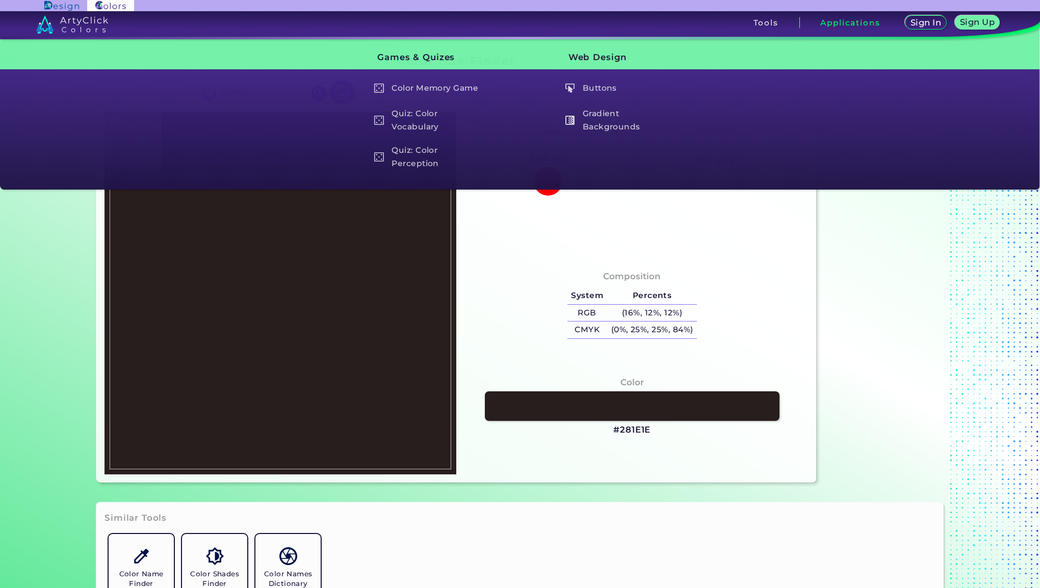
click at [630, 431] on h3 "#281E1E" at bounding box center [631, 430] width 37 height 12
click at [637, 428] on h3 "#281E1E" at bounding box center [631, 430] width 37 height 12
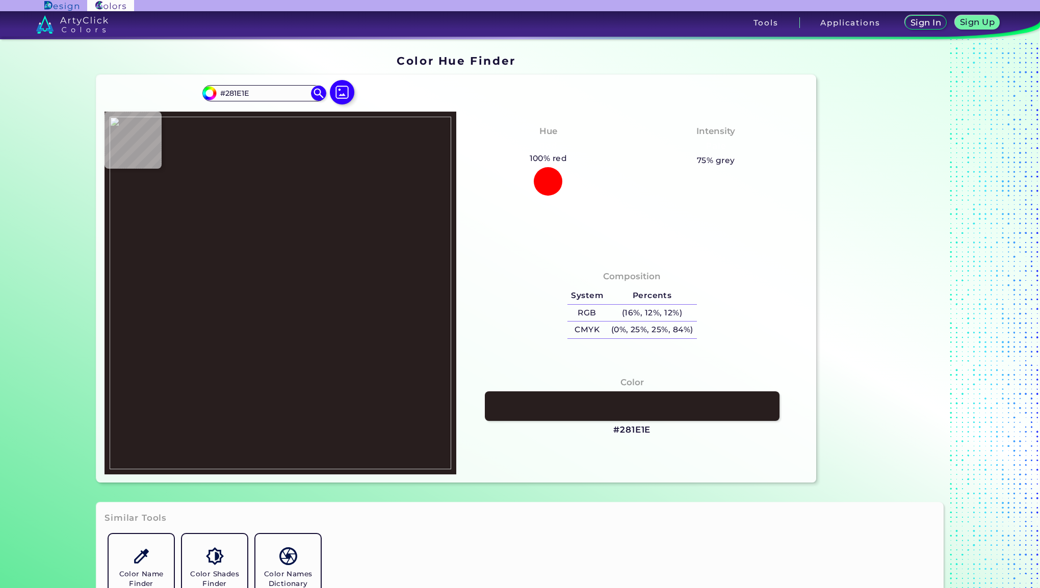
click at [268, 292] on img at bounding box center [281, 293] width 342 height 353
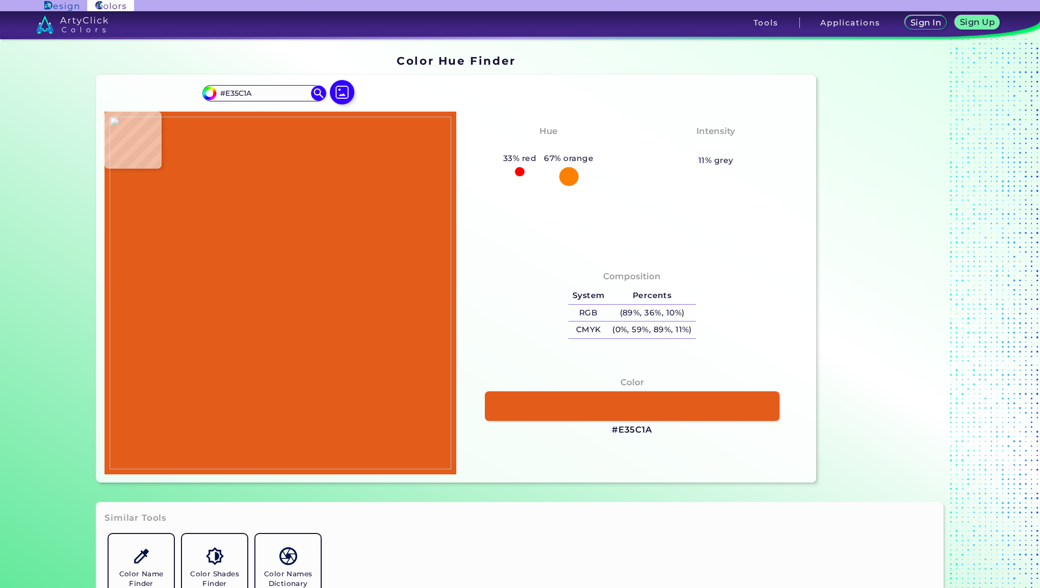
click at [319, 223] on img at bounding box center [281, 293] width 342 height 353
click at [318, 222] on img at bounding box center [281, 293] width 342 height 353
click at [320, 220] on img at bounding box center [281, 293] width 342 height 353
click at [636, 423] on div "Color #E35C1A" at bounding box center [631, 406] width 335 height 71
click at [638, 429] on h3 "#E35C1A" at bounding box center [632, 430] width 41 height 12
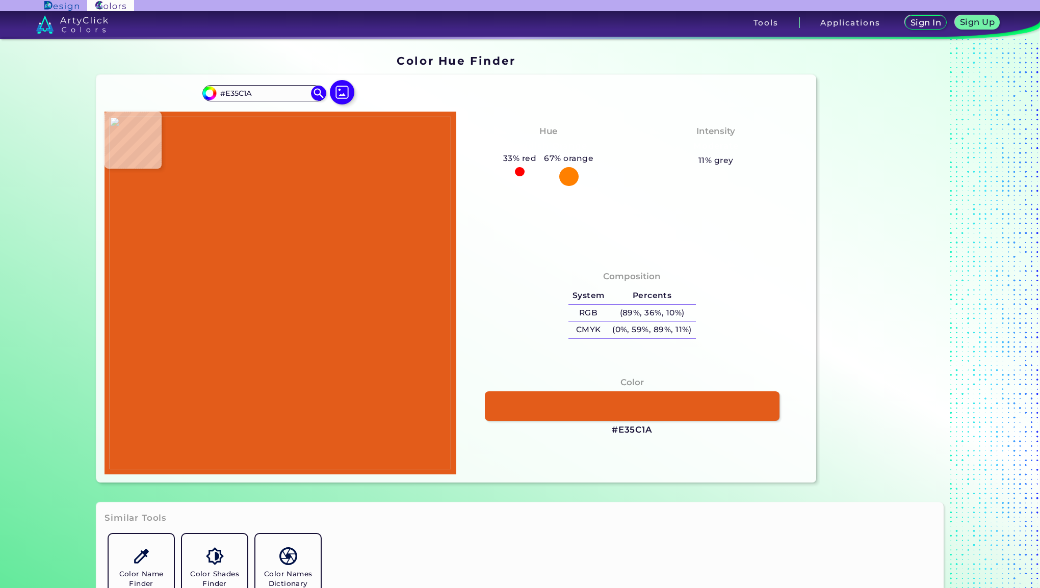
click at [317, 298] on img at bounding box center [281, 293] width 342 height 353
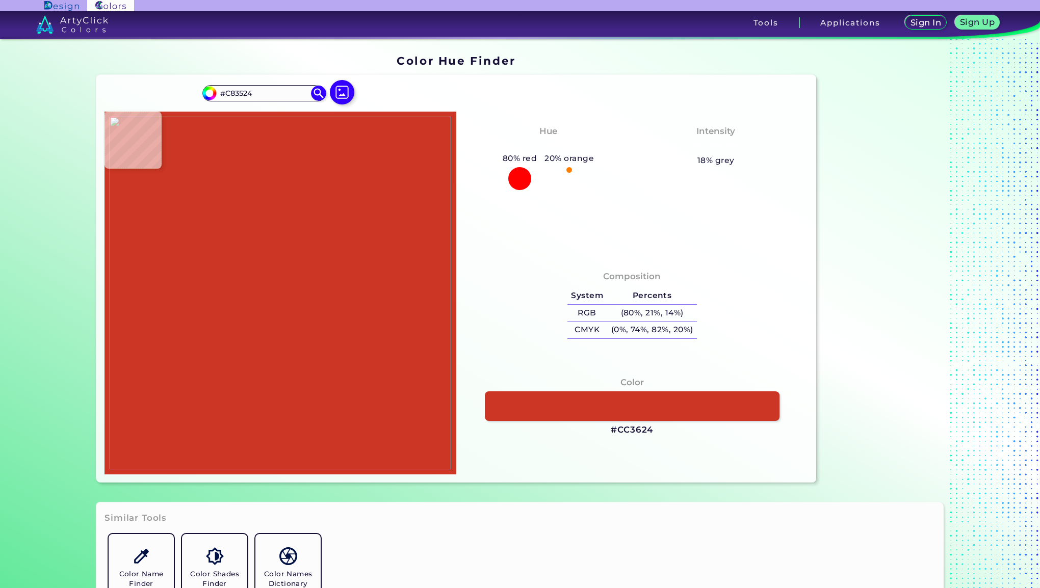
click at [317, 299] on img at bounding box center [281, 293] width 342 height 353
click at [923, 351] on div at bounding box center [883, 269] width 127 height 436
click at [293, 201] on img at bounding box center [281, 293] width 342 height 353
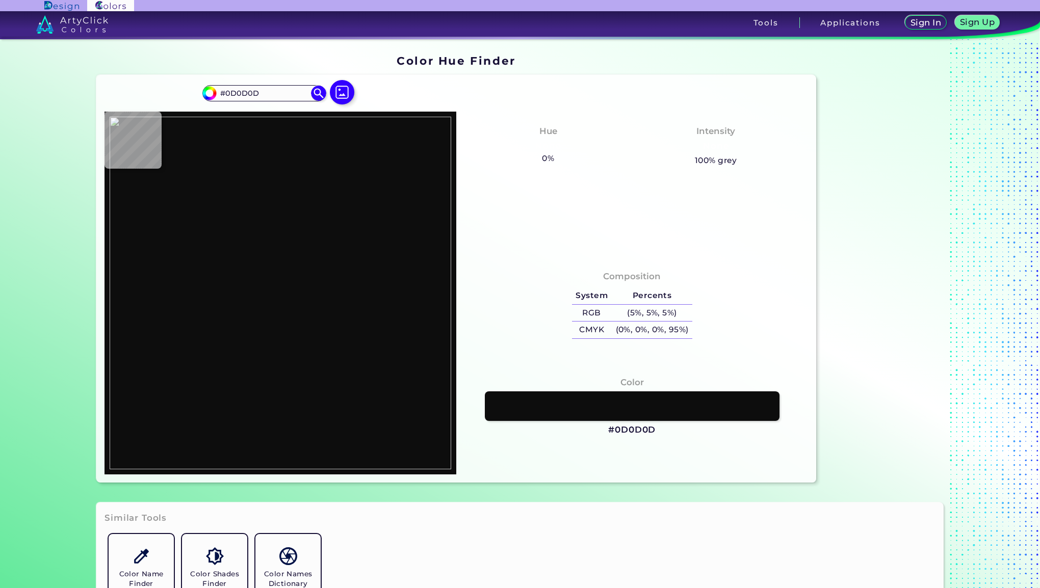
click at [294, 190] on img at bounding box center [281, 293] width 342 height 353
click at [644, 429] on h3 "#0D0D0D" at bounding box center [631, 430] width 47 height 12
click at [203, 254] on img at bounding box center [281, 293] width 342 height 353
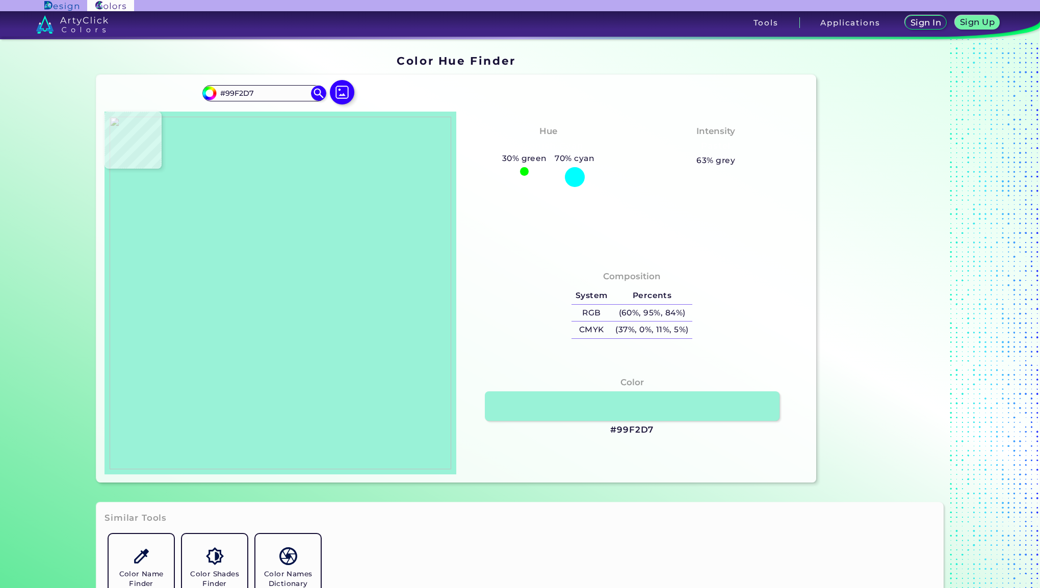
click at [212, 252] on img at bounding box center [281, 293] width 342 height 353
click at [630, 427] on h3 "#99F2D7" at bounding box center [631, 430] width 43 height 12
click at [300, 224] on img at bounding box center [281, 293] width 342 height 353
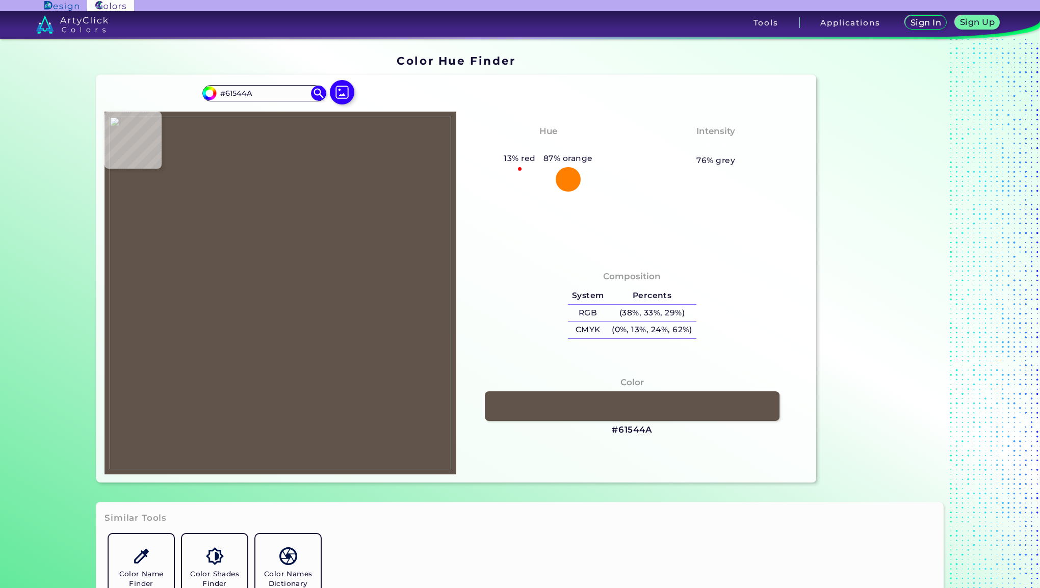
click at [300, 224] on img at bounding box center [281, 293] width 342 height 353
click at [656, 484] on section "#61544a #61544A Acadia ◉ Acid Green ◉ Aero Blue ◉ Alabaster ◉ Albescent White ◉…" at bounding box center [456, 279] width 728 height 416
click at [281, 173] on img at bounding box center [281, 293] width 342 height 353
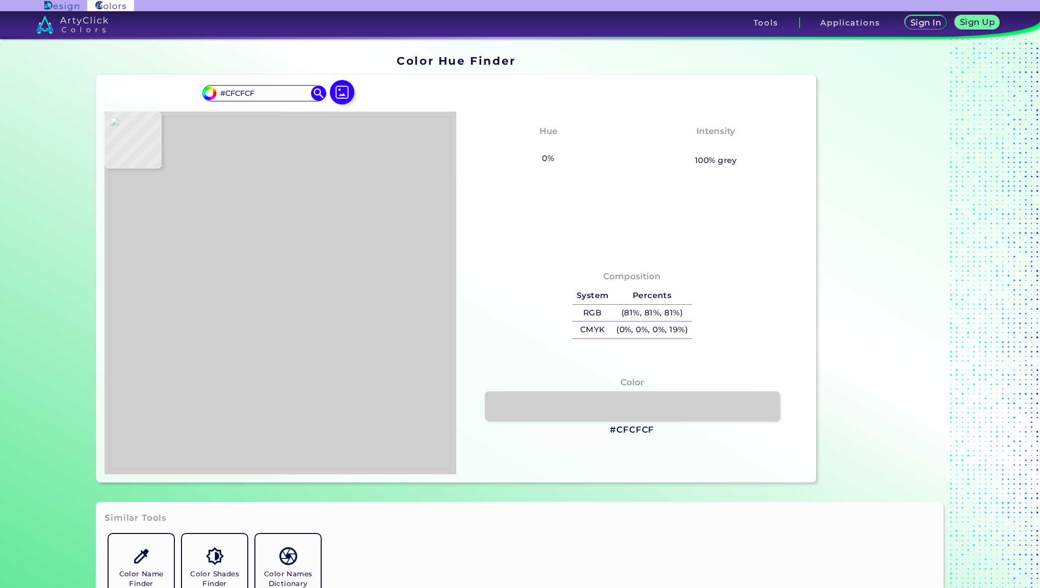
click at [275, 170] on img at bounding box center [281, 293] width 342 height 353
click at [636, 433] on h3 "#CFCFCF" at bounding box center [632, 430] width 44 height 12
click at [704, 164] on h5 "100% grey" at bounding box center [716, 160] width 42 height 13
click at [628, 311] on h5 "(81%, 81%, 81%)" at bounding box center [651, 313] width 79 height 17
click at [642, 281] on h4 "Composition" at bounding box center [632, 276] width 58 height 15
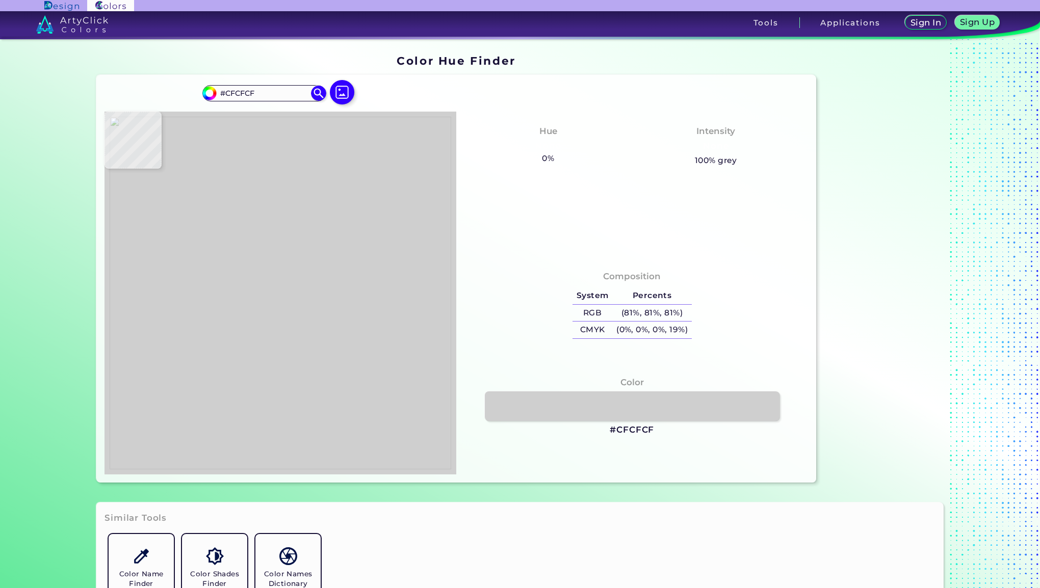
click at [632, 272] on h4 "Composition" at bounding box center [632, 276] width 58 height 15
click at [262, 93] on input "#CFCFCF" at bounding box center [264, 93] width 95 height 14
click at [315, 97] on img at bounding box center [318, 93] width 18 height 18
click at [311, 101] on div "#cfcfcf #CFCFCF Acadia ◉ Acid Green ◉ Aero Blue ◉ Alabaster ◉ Albescent White ◉…" at bounding box center [280, 97] width 156 height 29
click at [317, 94] on img at bounding box center [318, 93] width 18 height 18
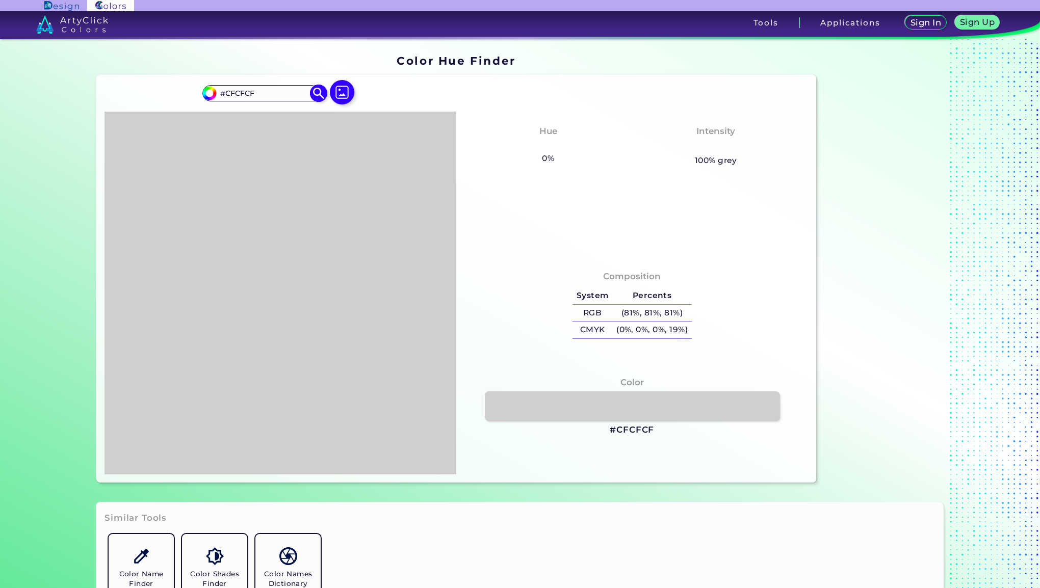
click at [212, 93] on input "#cfcfcf" at bounding box center [208, 92] width 13 height 13
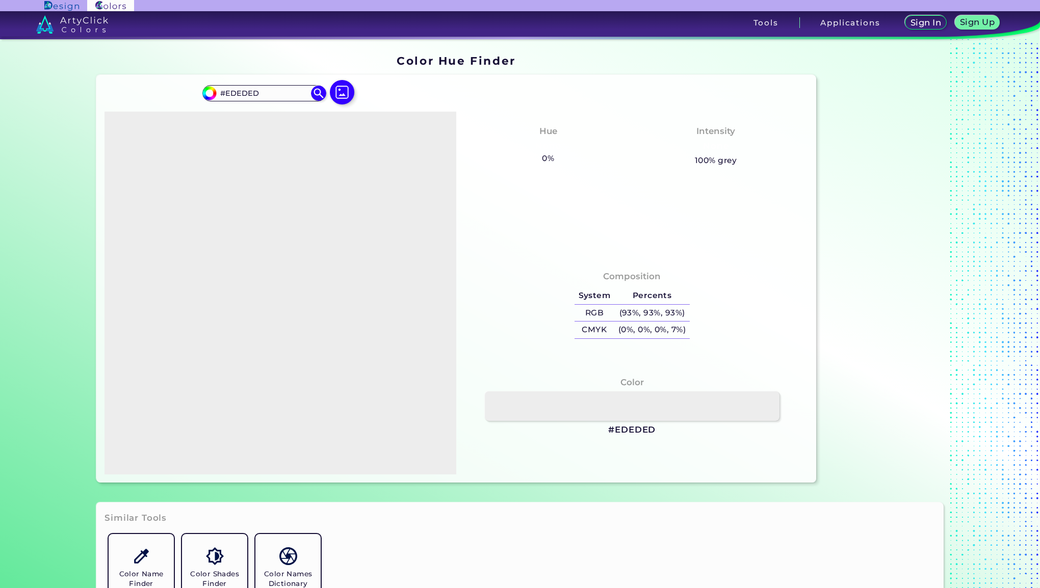
click at [642, 433] on h3 "#EDEDED" at bounding box center [631, 430] width 47 height 12
click at [334, 97] on img at bounding box center [342, 92] width 30 height 30
click at [0, 0] on input "file" at bounding box center [0, 0] width 0 height 0
click at [249, 339] on img at bounding box center [281, 293] width 342 height 353
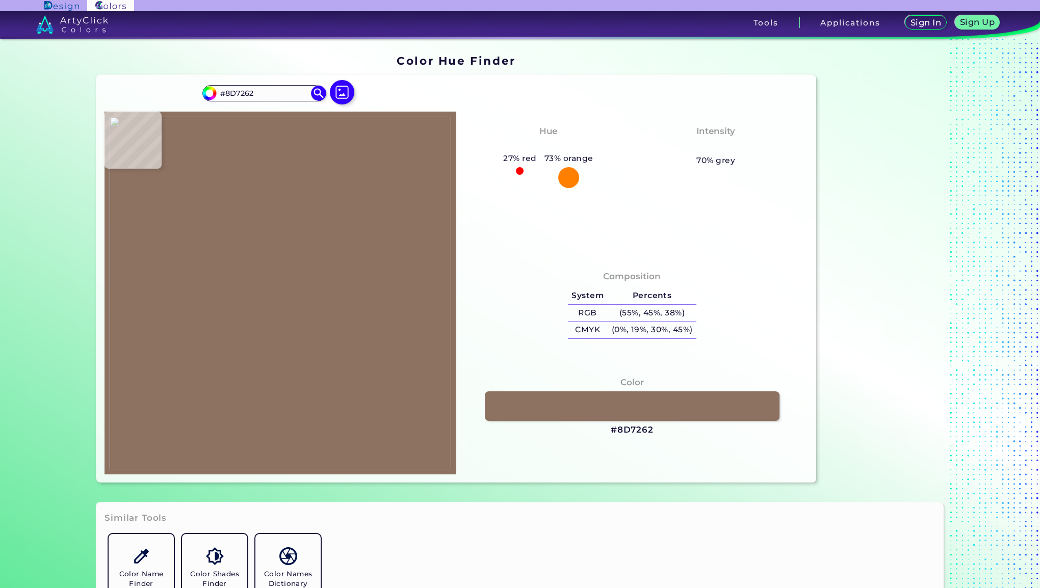
click at [251, 337] on img at bounding box center [281, 293] width 342 height 353
click at [644, 431] on h3 "#8D7262" at bounding box center [632, 430] width 43 height 12
click at [327, 93] on img at bounding box center [342, 92] width 30 height 30
click at [0, 0] on input "file" at bounding box center [0, 0] width 0 height 0
click at [541, 99] on div "#8d7262 #8D7262 Acadia ◉ Acid Green ◉ Aero Blue ◉ Alabaster ◉ Albescent White ◉…" at bounding box center [456, 279] width 720 height 408
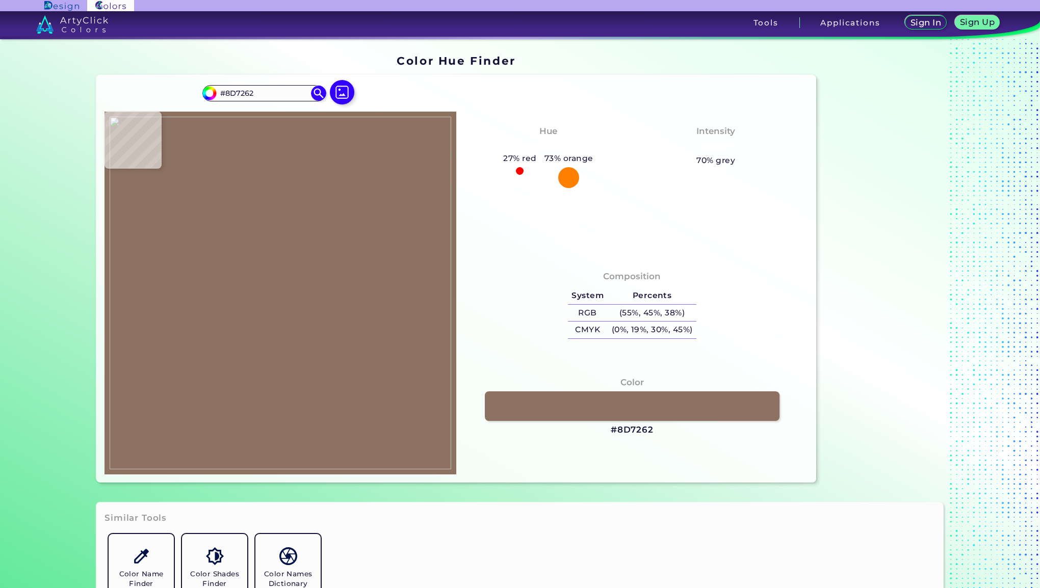
click at [313, 299] on img at bounding box center [281, 293] width 342 height 353
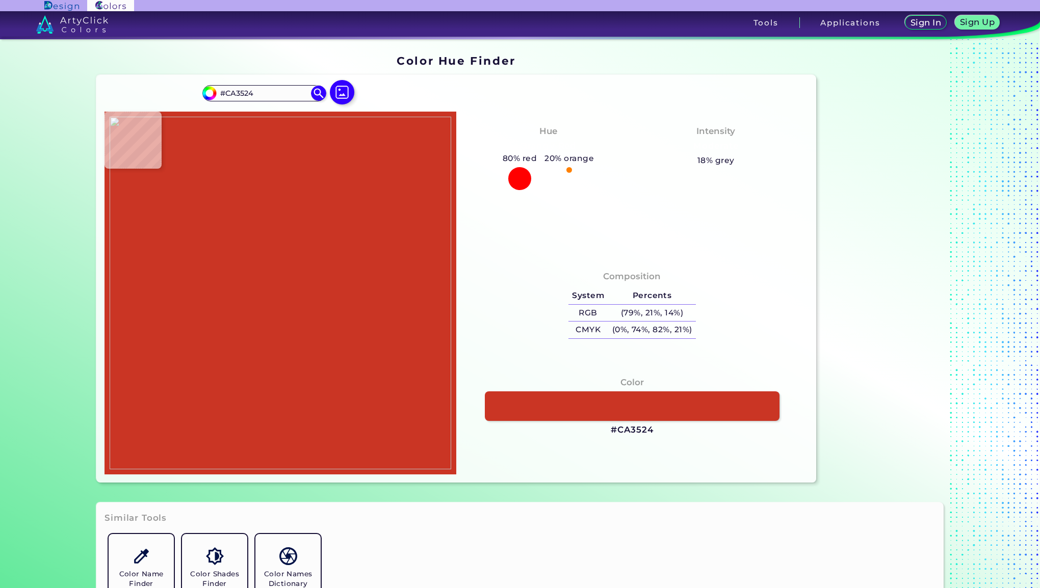
click at [319, 299] on img at bounding box center [281, 293] width 342 height 353
click at [638, 425] on h3 "#CA3524" at bounding box center [632, 430] width 43 height 12
click at [302, 224] on img at bounding box center [281, 293] width 342 height 353
click at [296, 211] on img at bounding box center [281, 293] width 342 height 353
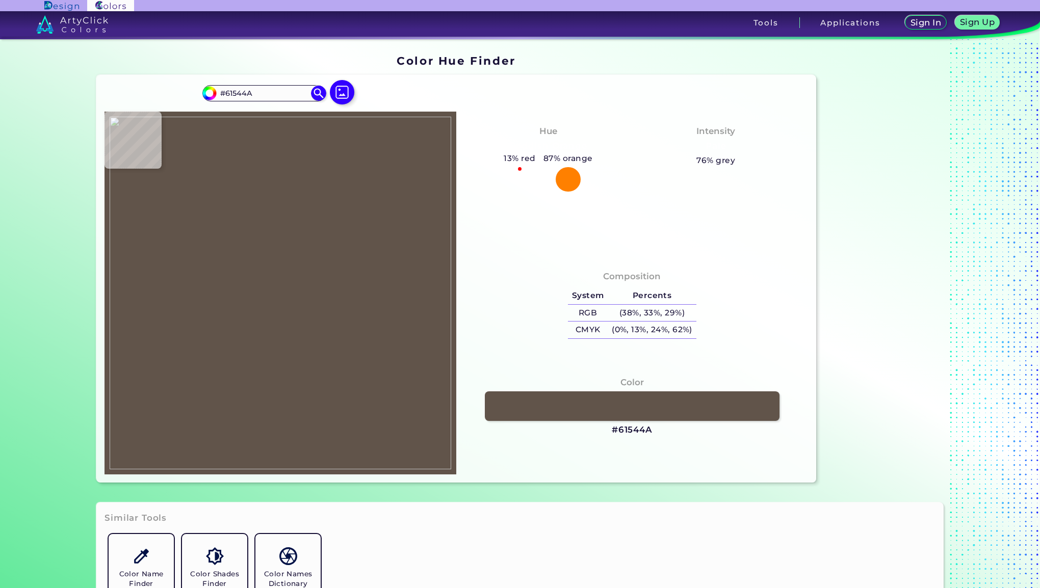
click at [300, 224] on img at bounding box center [281, 293] width 342 height 353
click at [634, 435] on h3 "#61544A" at bounding box center [632, 430] width 41 height 12
